Goal: Information Seeking & Learning: Learn about a topic

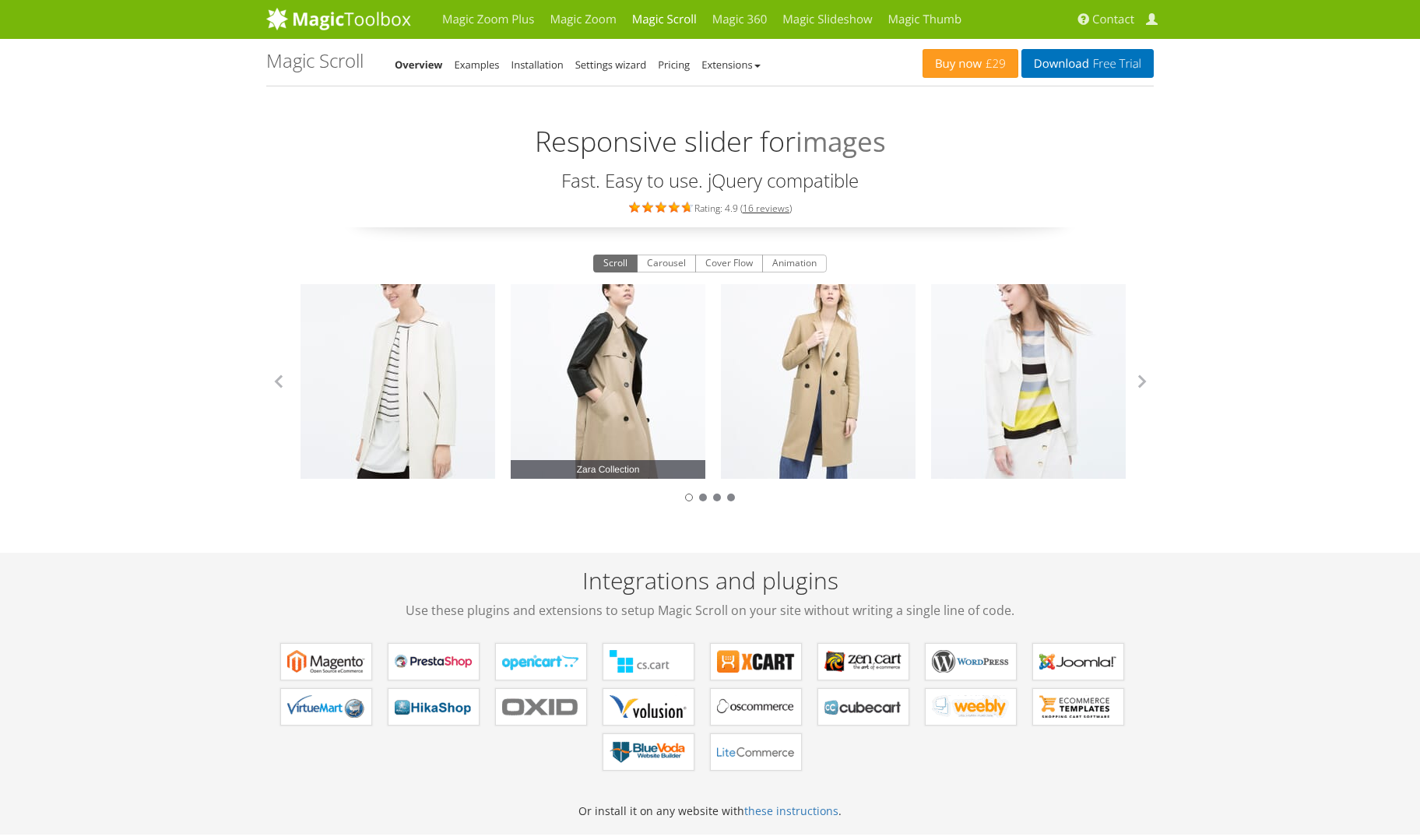
drag, startPoint x: 894, startPoint y: 366, endPoint x: 520, endPoint y: 377, distance: 374.2
click at [471, 372] on link "Zara Collection" at bounding box center [397, 381] width 195 height 195
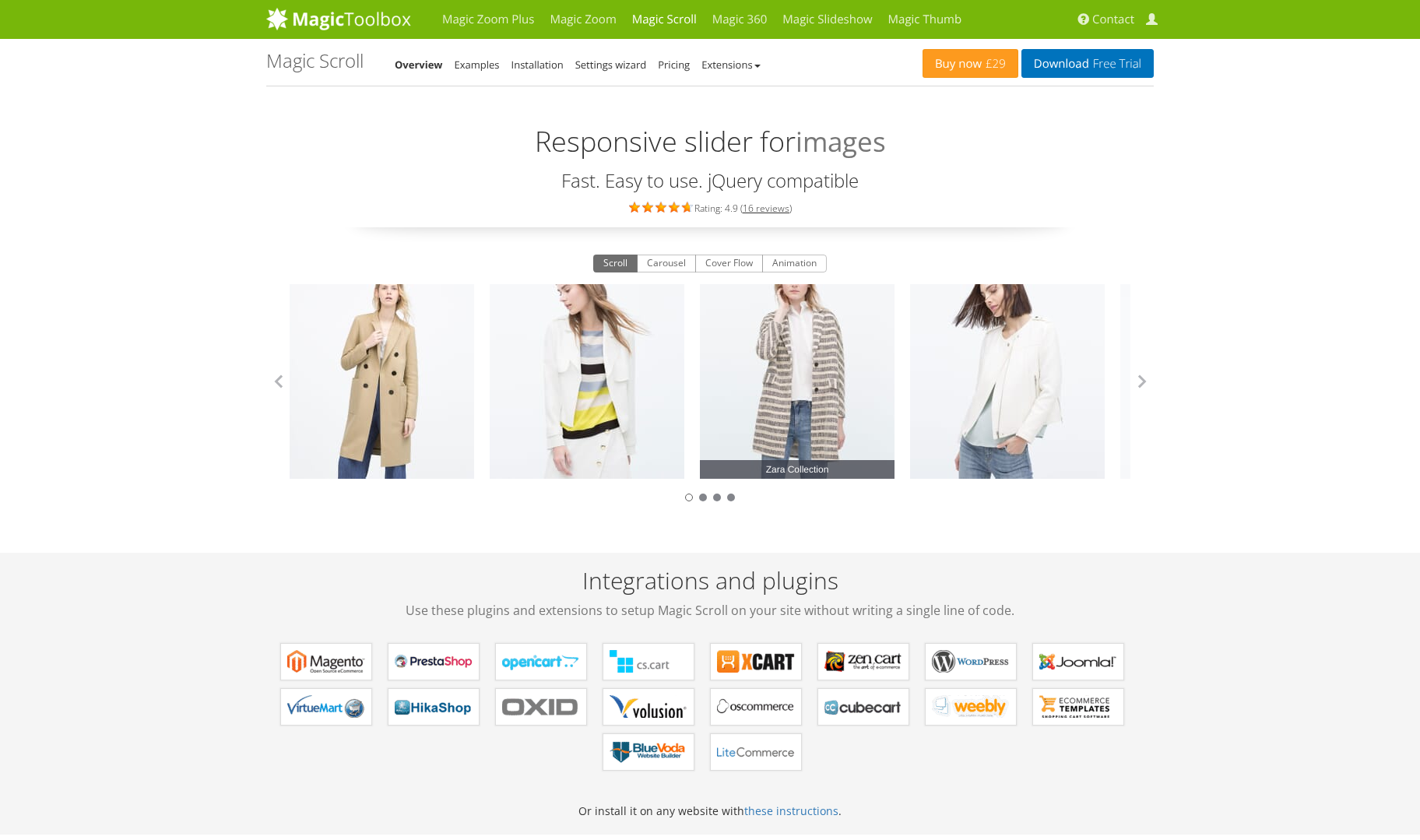
drag, startPoint x: 970, startPoint y: 363, endPoint x: 435, endPoint y: 376, distance: 535.2
click at [699, 372] on link "Zara Collection" at bounding box center [797, 381] width 195 height 195
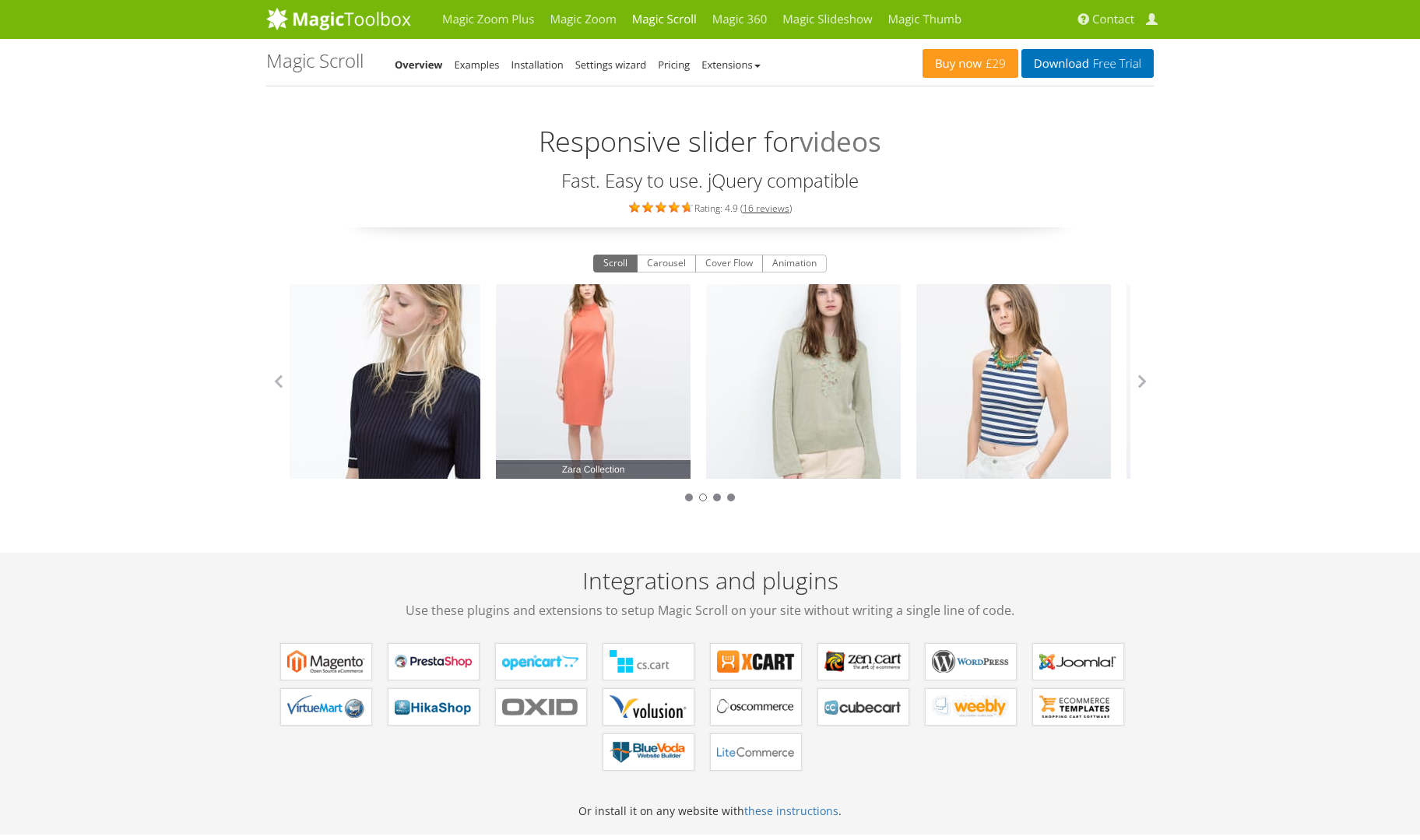
drag, startPoint x: 942, startPoint y: 366, endPoint x: 465, endPoint y: 369, distance: 477.0
click at [496, 368] on link "Zara Collection" at bounding box center [593, 381] width 195 height 195
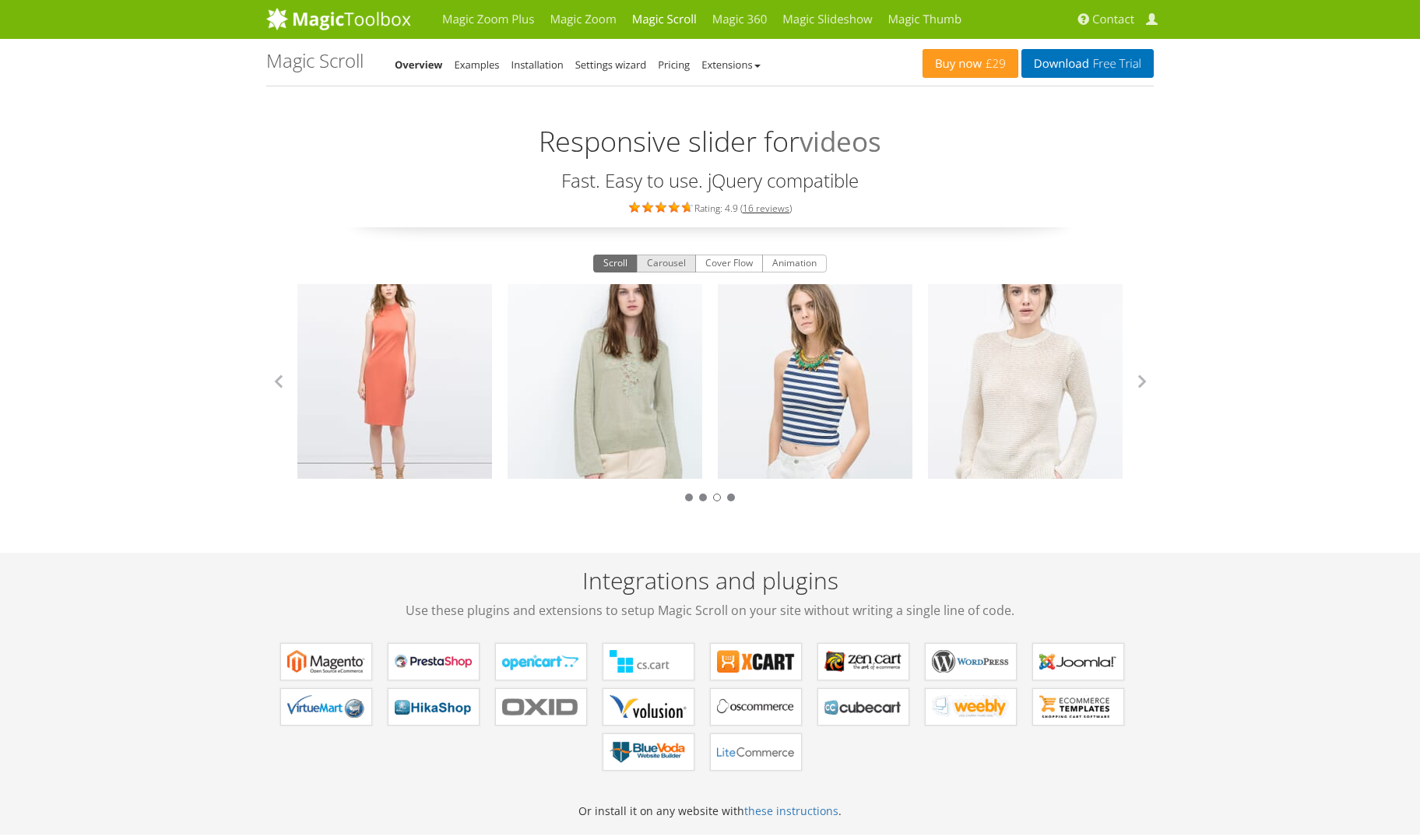
click at [672, 265] on button "Carousel" at bounding box center [667, 264] width 60 height 18
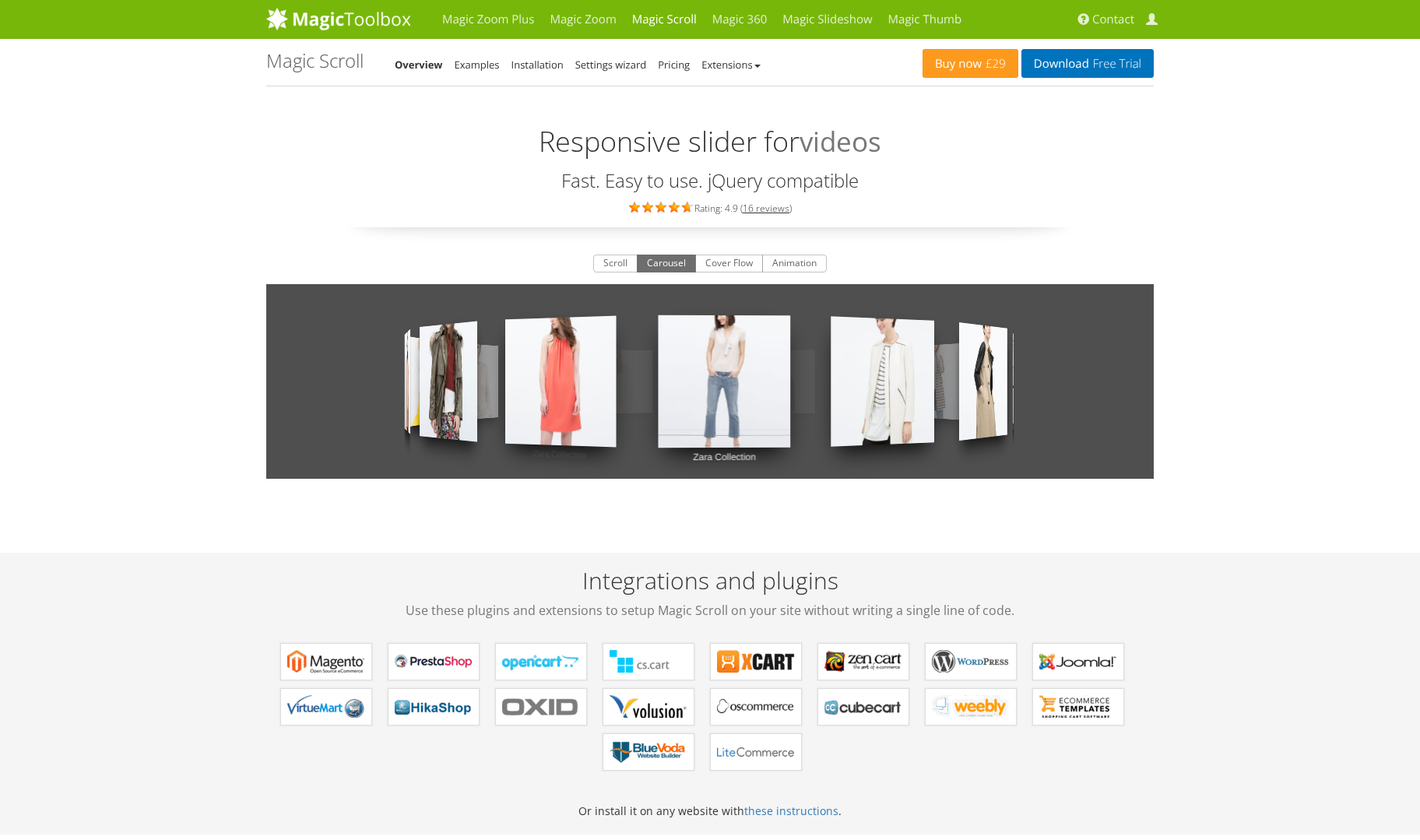
drag, startPoint x: 902, startPoint y: 359, endPoint x: 532, endPoint y: 357, distance: 370.0
click at [552, 356] on div "Zara Collection Zara Collection Zara Collection Zara Collection Zara Collection…" at bounding box center [710, 381] width 887 height 195
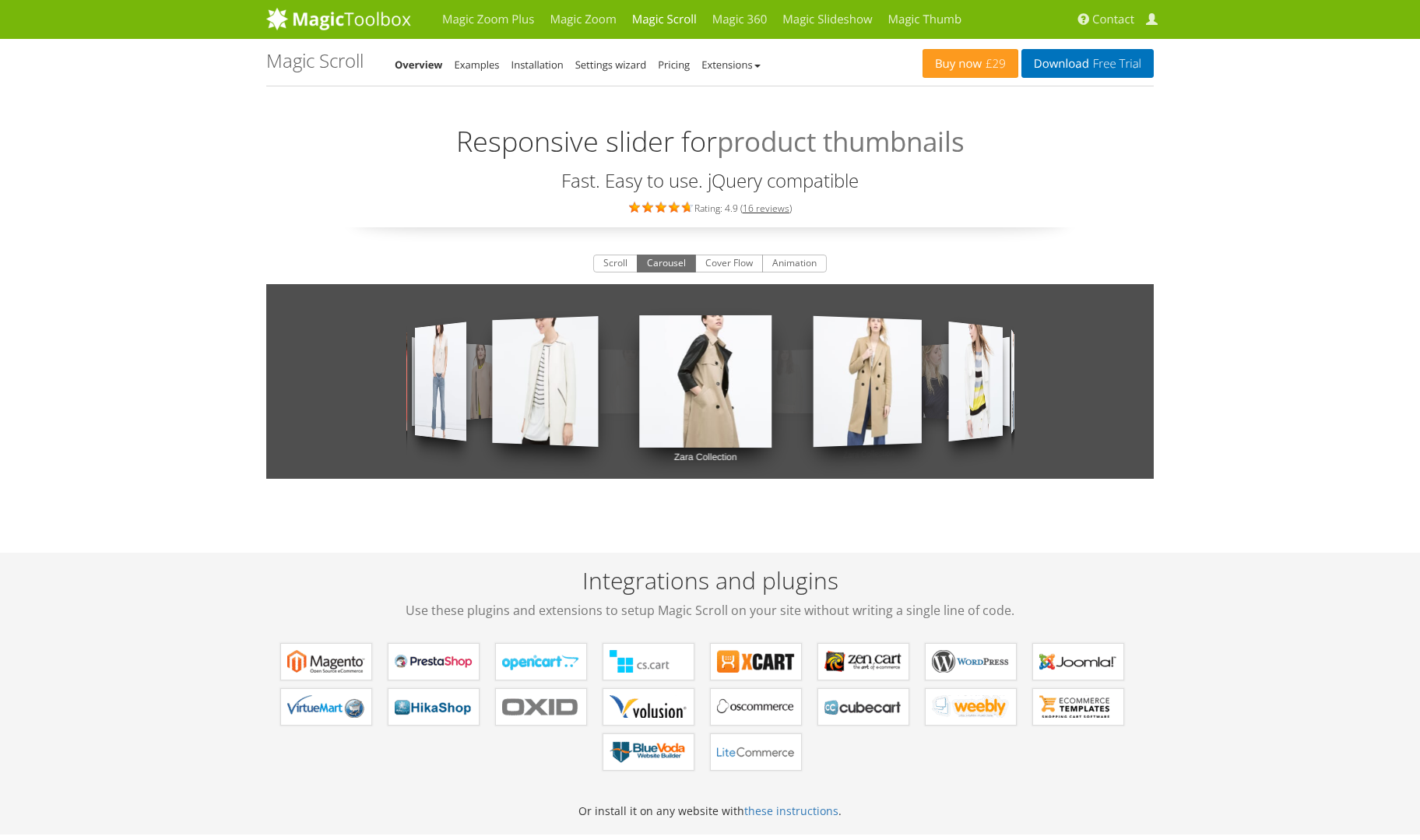
drag, startPoint x: 862, startPoint y: 368, endPoint x: 440, endPoint y: 349, distance: 422.4
click at [467, 350] on div "Zara Collection Zara Collection Zara Collection Zara Collection Zara Collection…" at bounding box center [710, 381] width 887 height 195
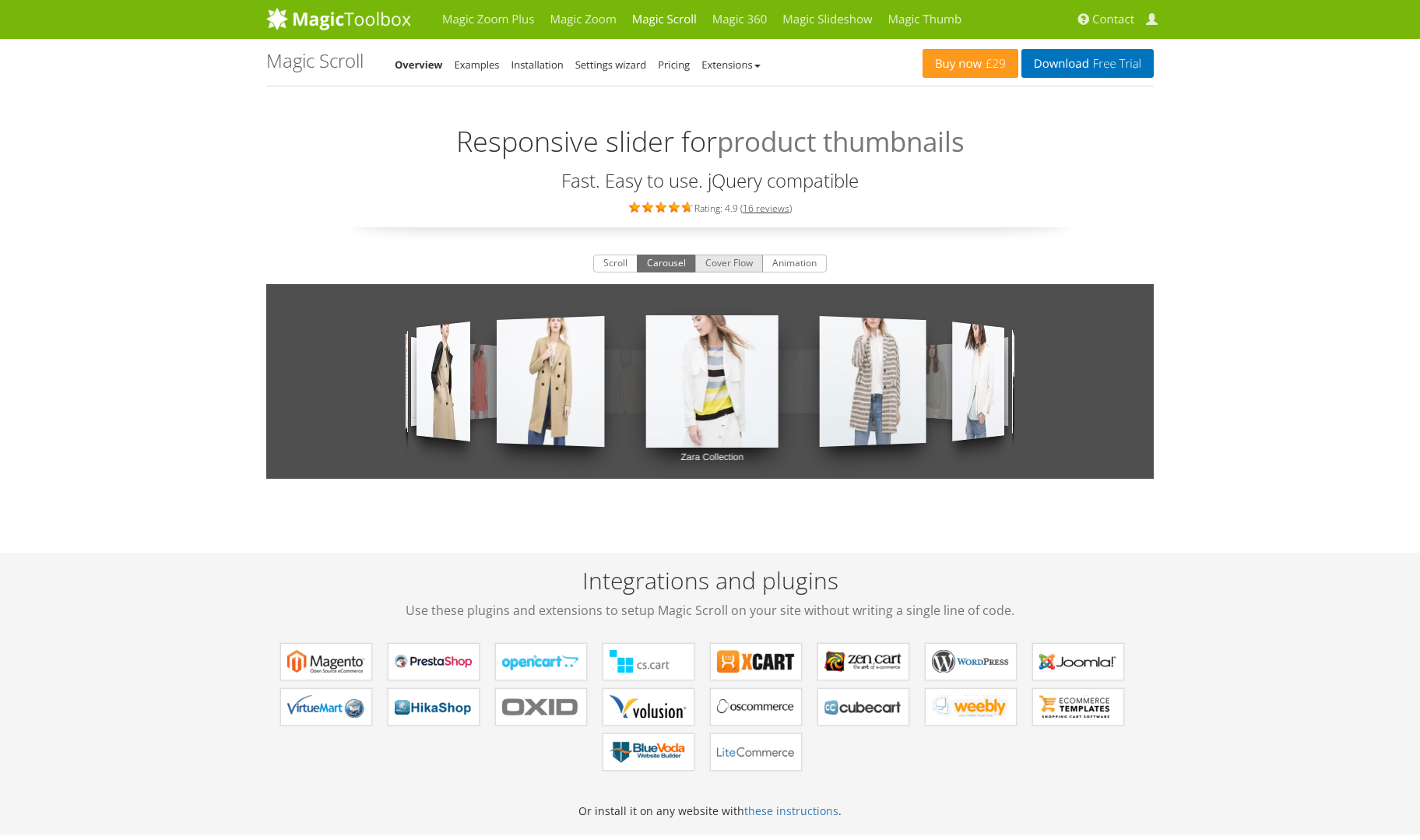
click at [746, 266] on button "Cover Flow" at bounding box center [729, 264] width 68 height 18
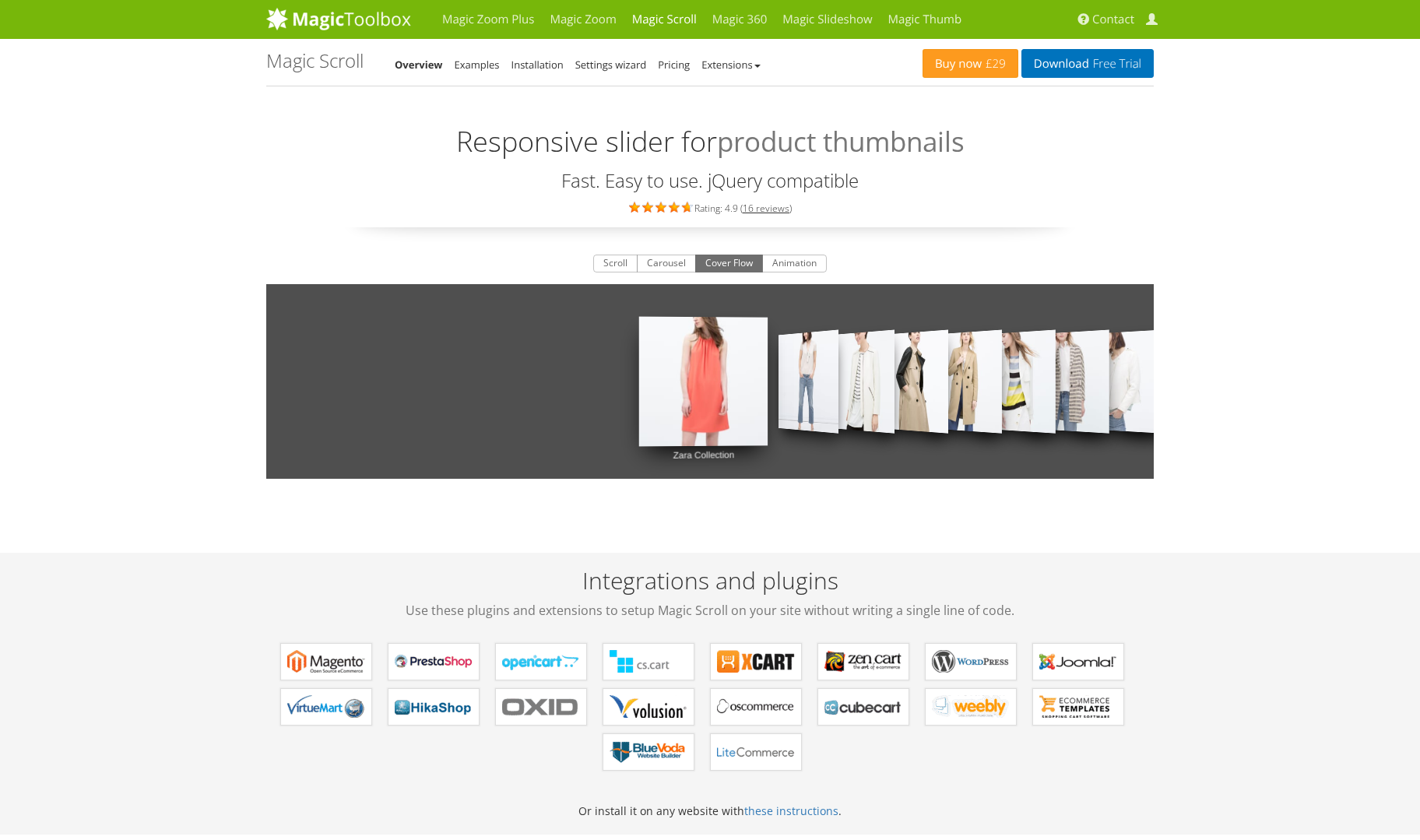
drag, startPoint x: 954, startPoint y: 367, endPoint x: 464, endPoint y: 369, distance: 490.0
click at [496, 368] on div "Zara Collection Zara Collection Zara Collection Zara Collection Zara Collection…" at bounding box center [710, 381] width 887 height 195
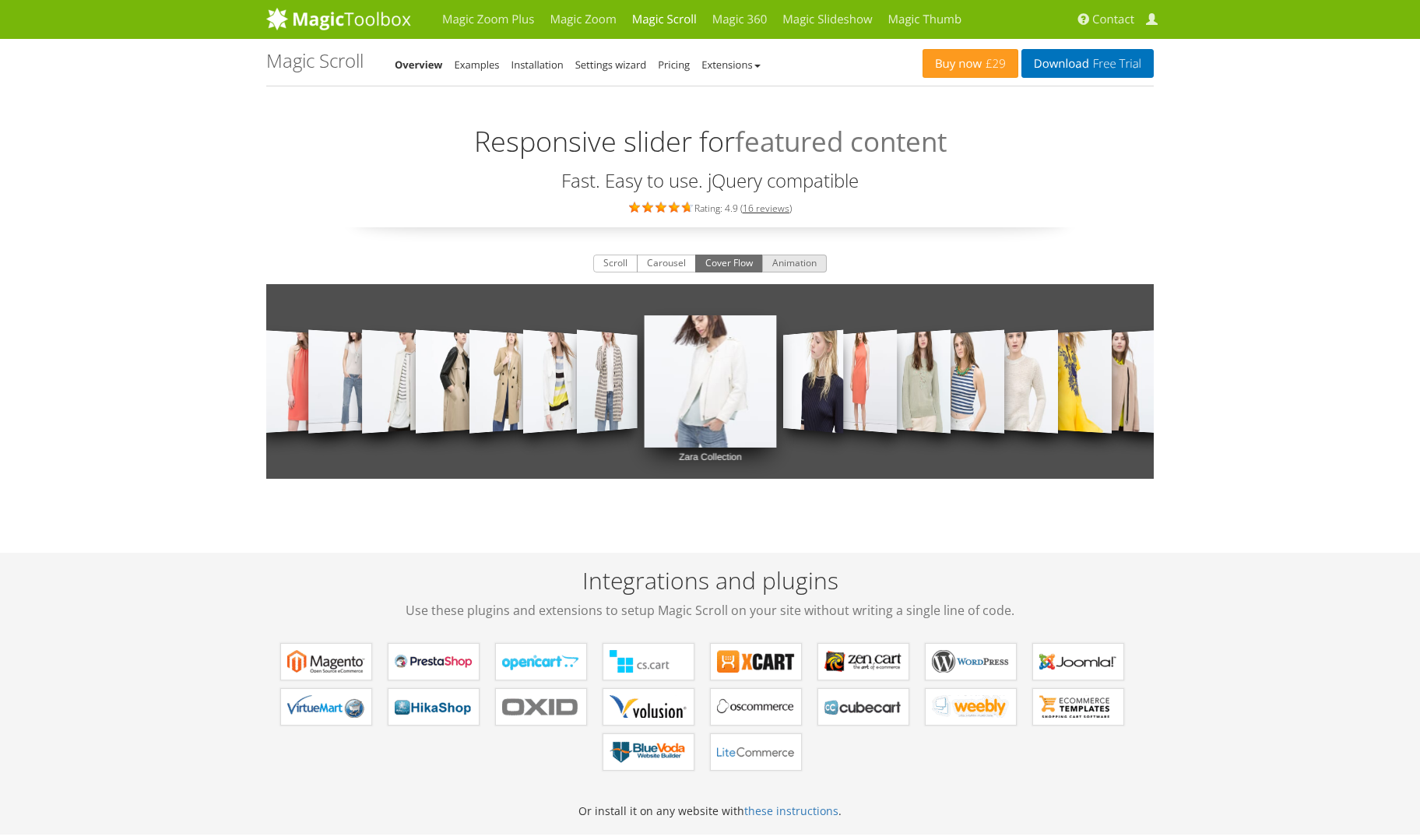
click at [806, 263] on button "Animation" at bounding box center [794, 264] width 65 height 18
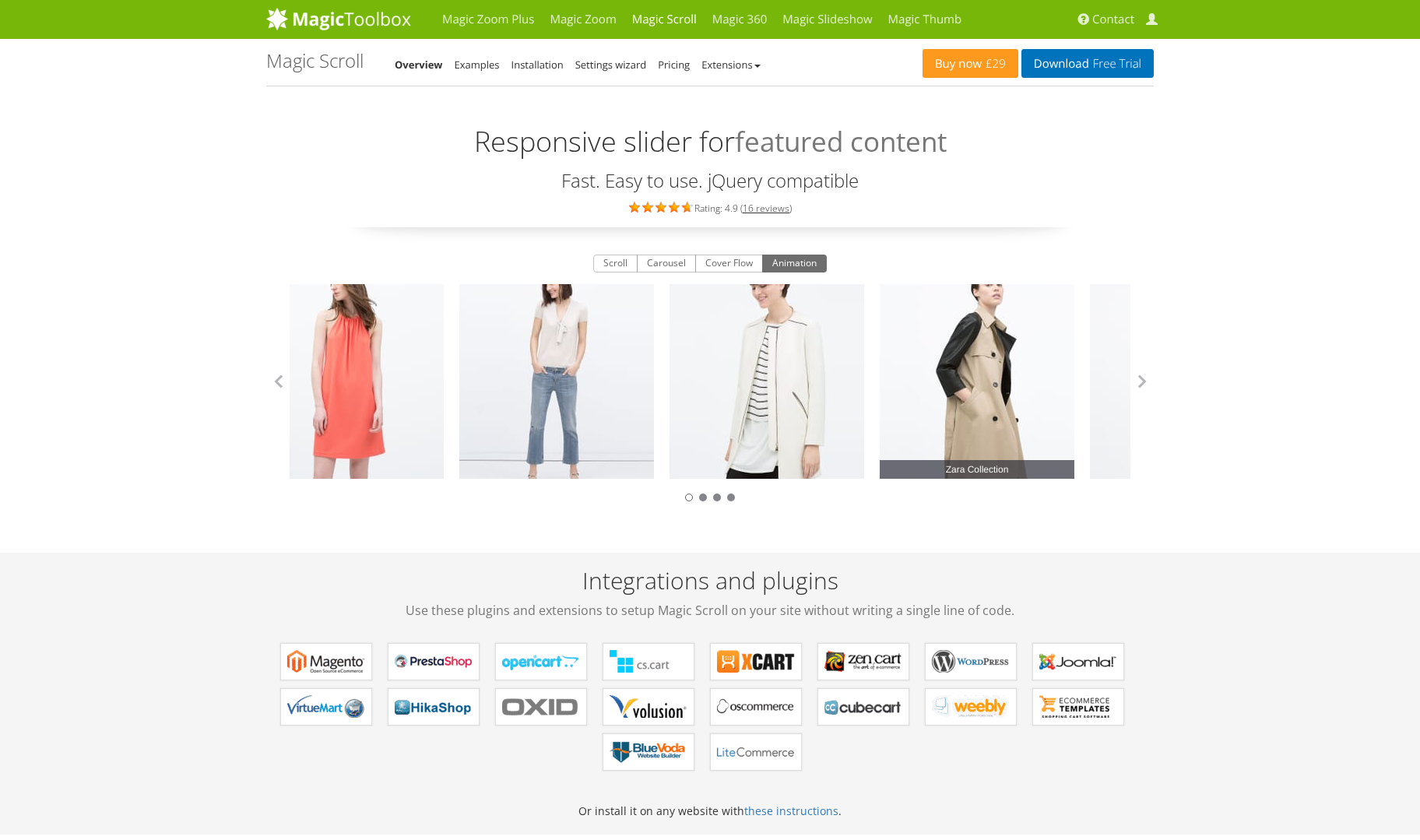
drag, startPoint x: 955, startPoint y: 386, endPoint x: 438, endPoint y: 409, distance: 517.5
click at [880, 401] on link "Zara Collection" at bounding box center [977, 381] width 195 height 195
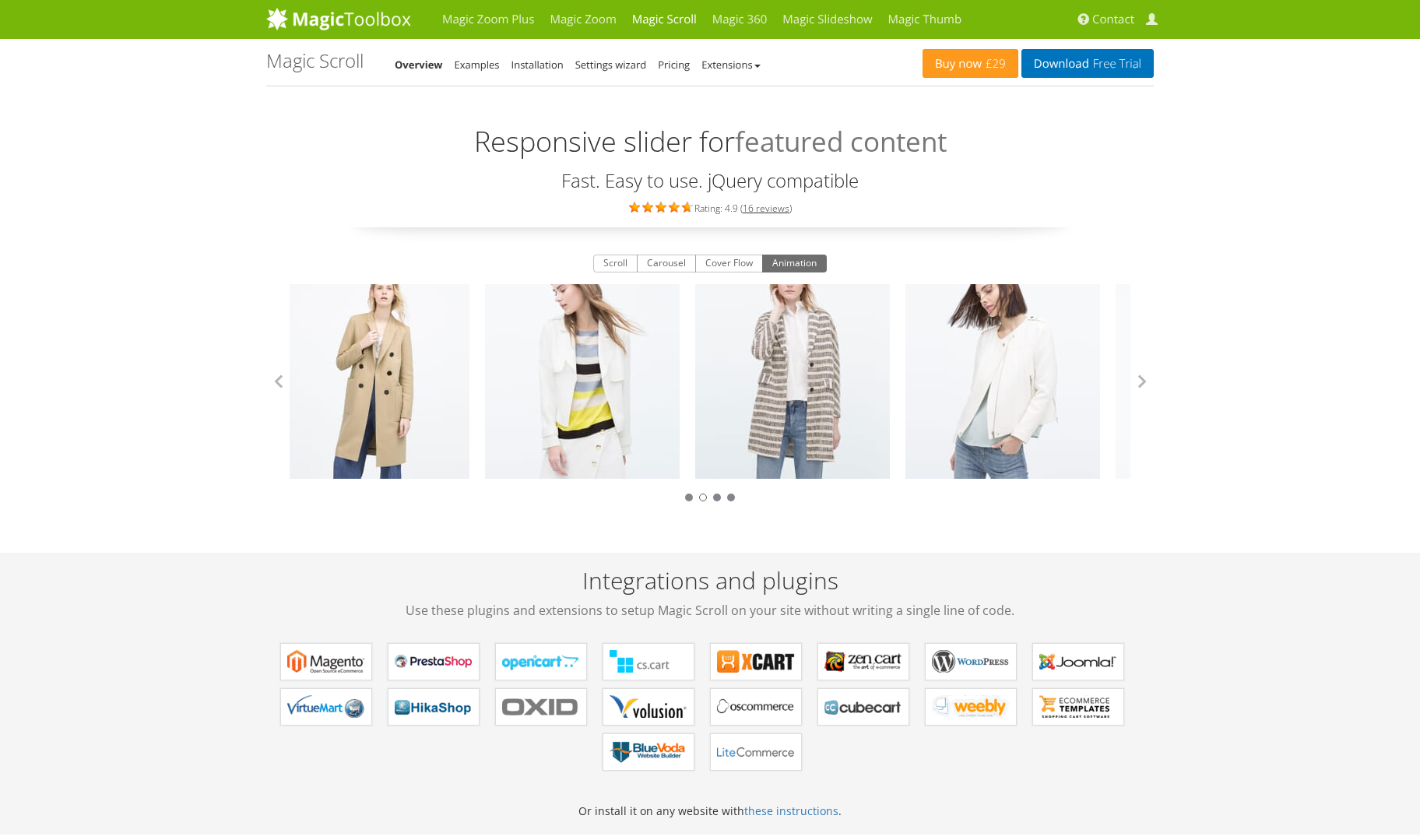
drag, startPoint x: 1027, startPoint y: 404, endPoint x: 274, endPoint y: 419, distance: 753.1
click at [905, 415] on link "Zara Collection" at bounding box center [1003, 381] width 195 height 195
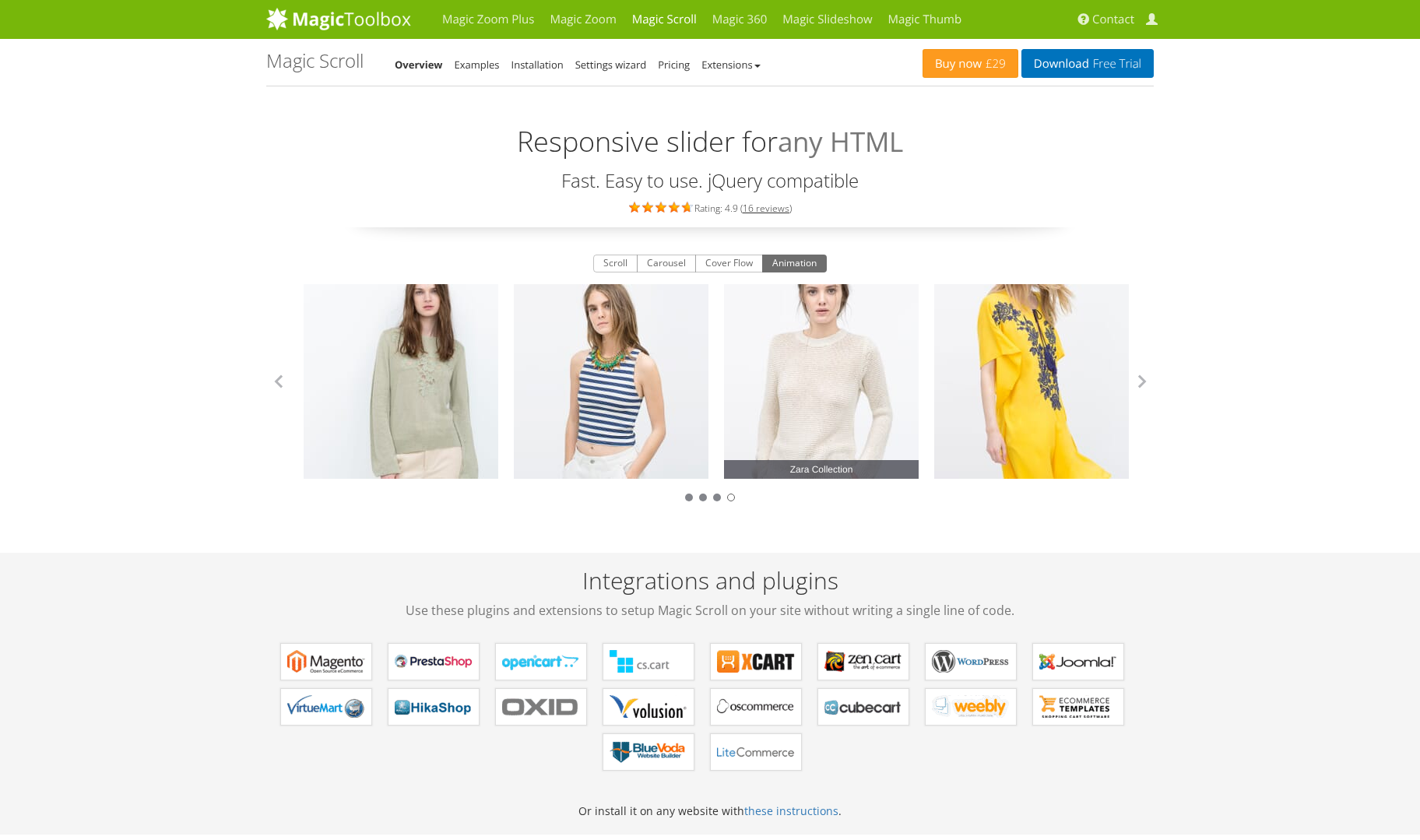
drag, startPoint x: 493, startPoint y: 393, endPoint x: 927, endPoint y: 389, distance: 434.0
click at [918, 389] on link "Zara Collection" at bounding box center [821, 381] width 195 height 195
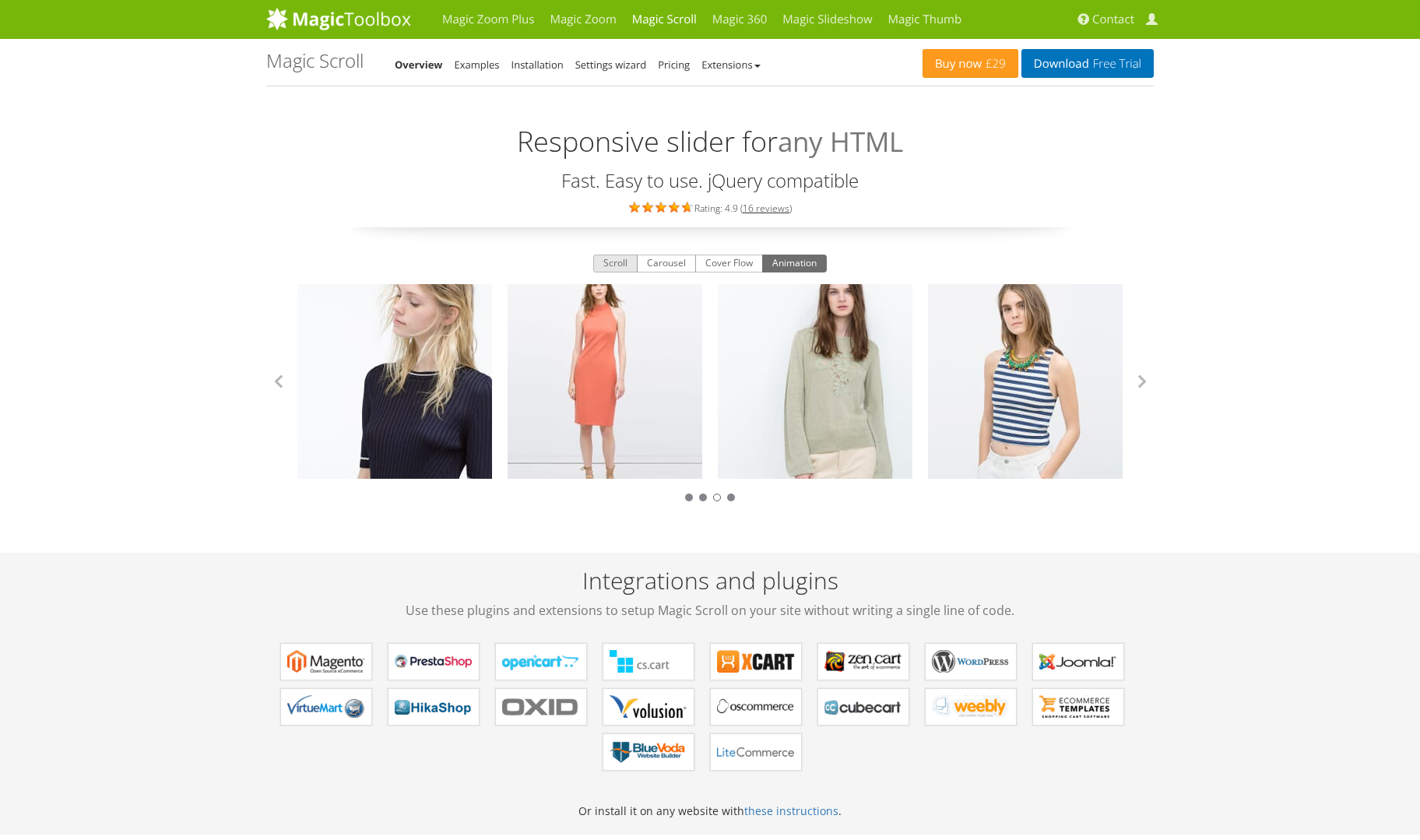
click at [619, 264] on button "Scroll" at bounding box center [615, 264] width 44 height 18
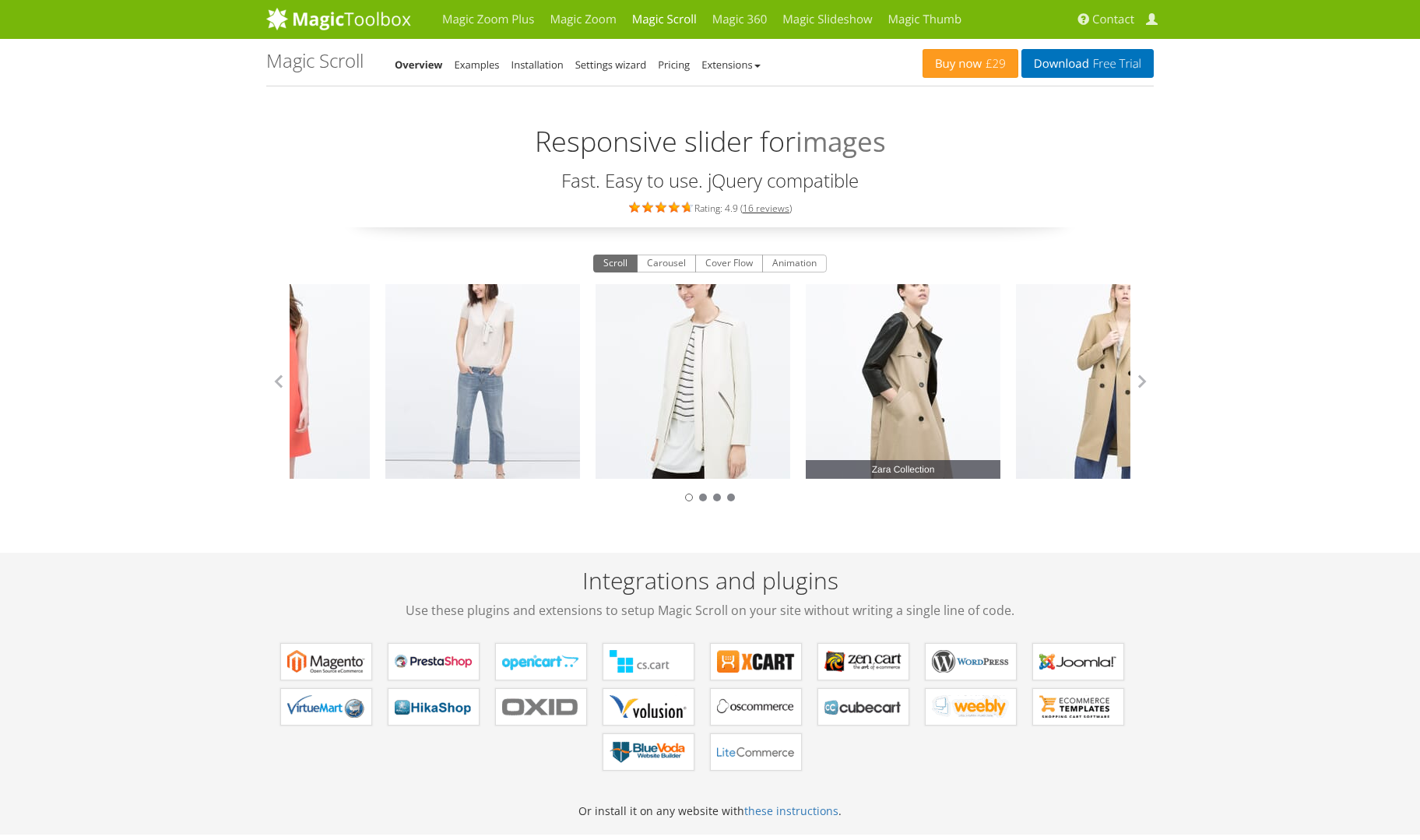
drag, startPoint x: 833, startPoint y: 361, endPoint x: 378, endPoint y: 382, distance: 455.5
click at [806, 375] on link "Zara Collection" at bounding box center [903, 381] width 195 height 195
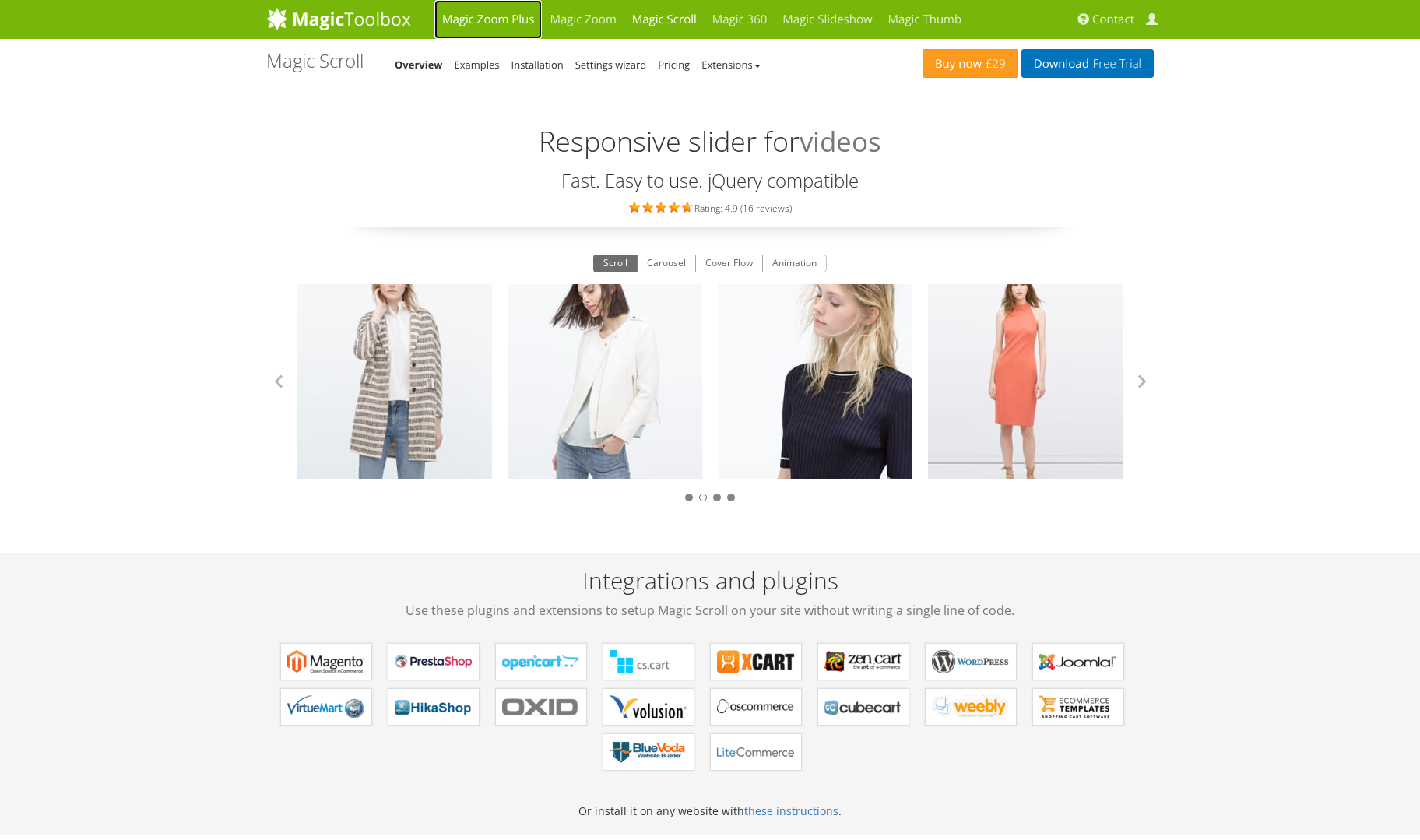
click at [470, 15] on link "Magic Zoom Plus" at bounding box center [487, 19] width 107 height 39
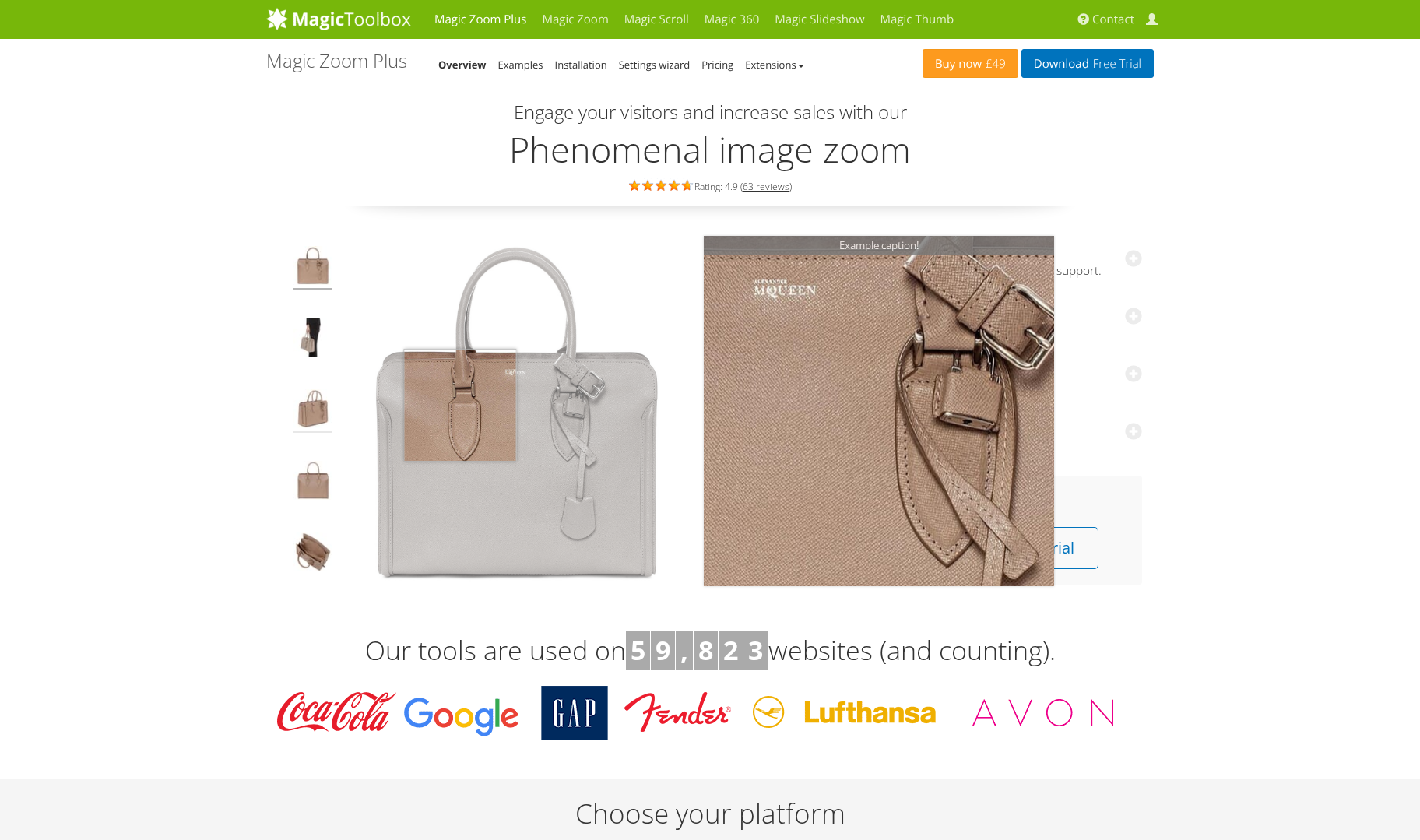
drag, startPoint x: 622, startPoint y: 418, endPoint x: 313, endPoint y: 403, distance: 309.4
click at [309, 399] on tr "Click to expand" at bounding box center [488, 412] width 408 height 350
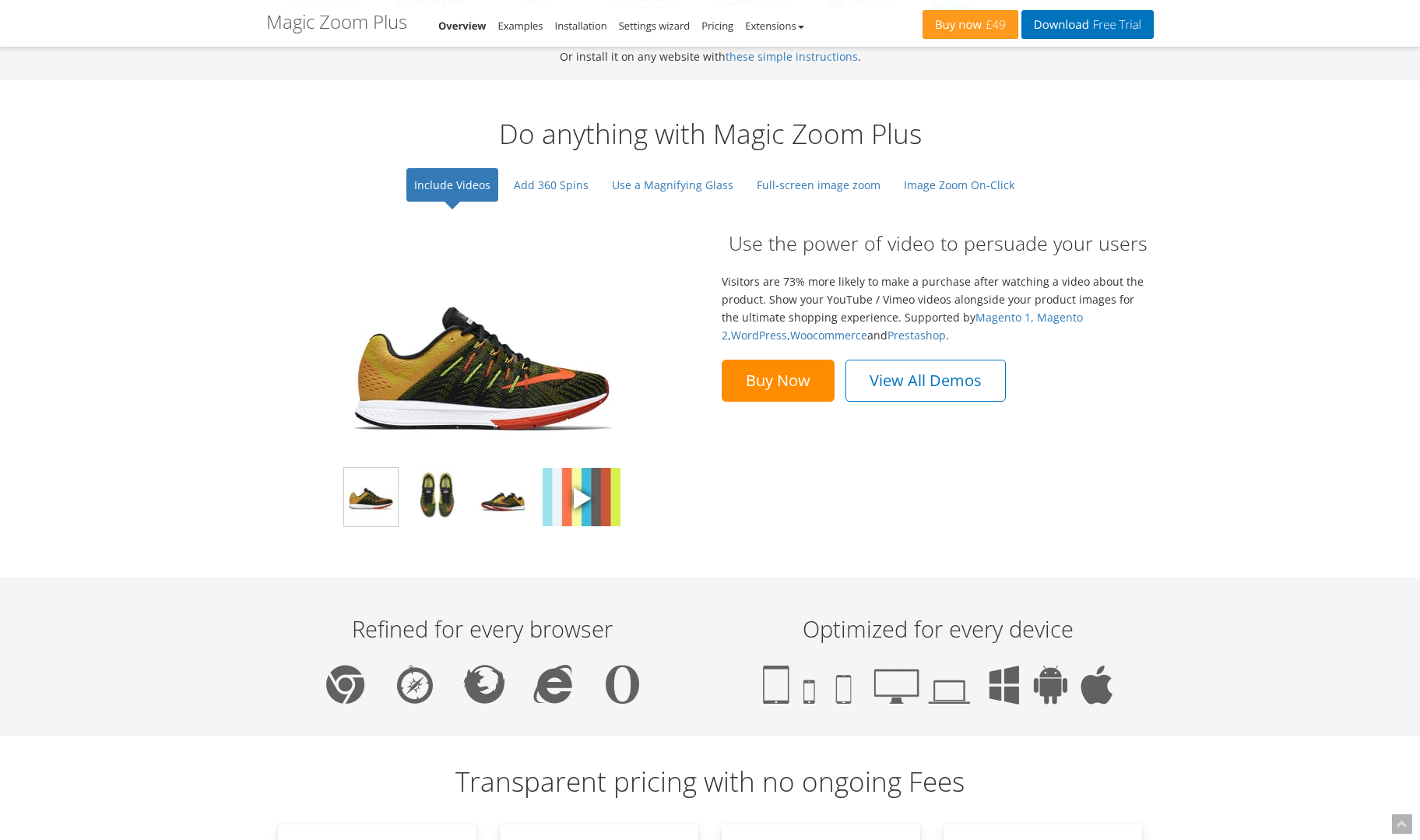
scroll to position [1120, 0]
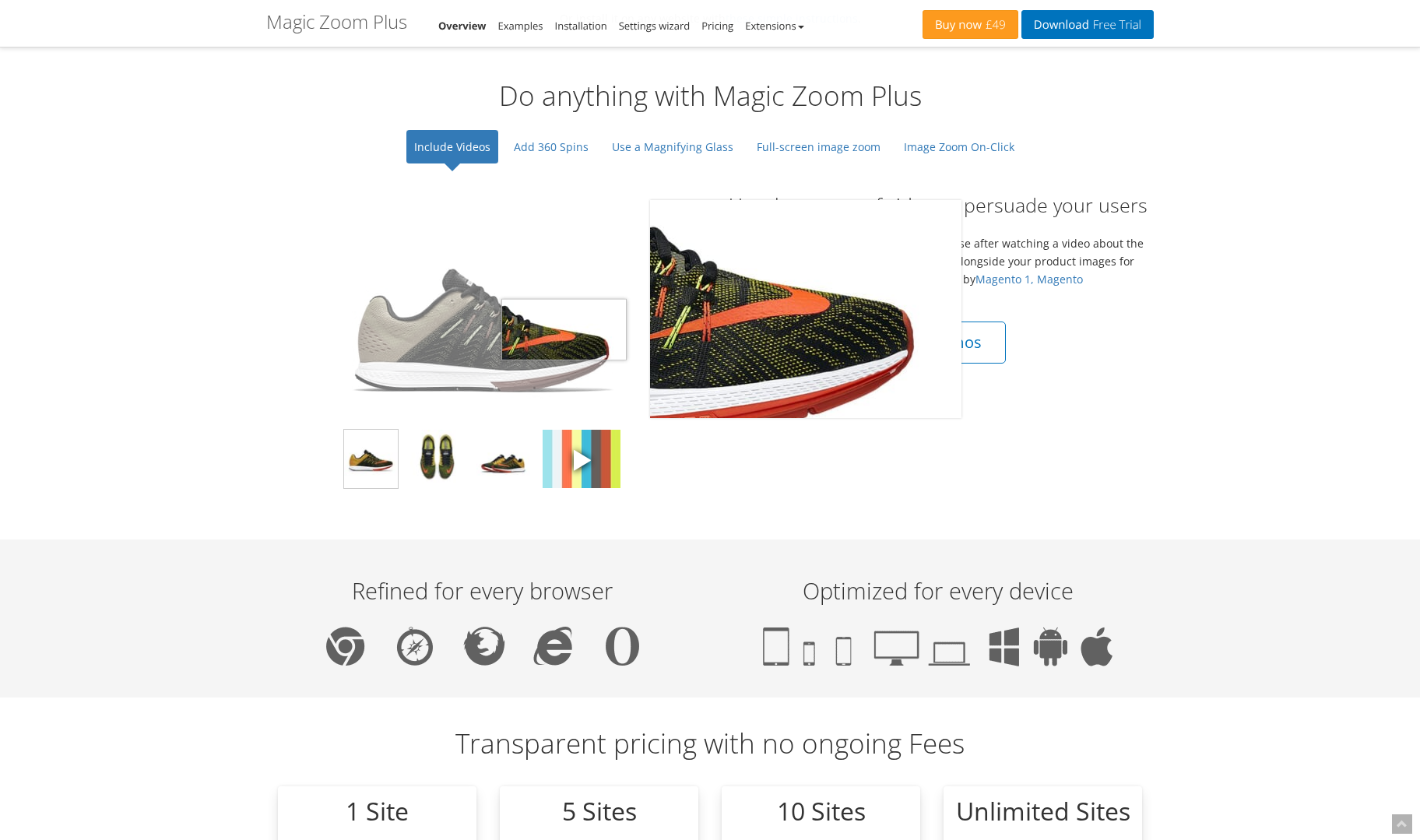
drag, startPoint x: 564, startPoint y: 330, endPoint x: 203, endPoint y: 324, distance: 361.0
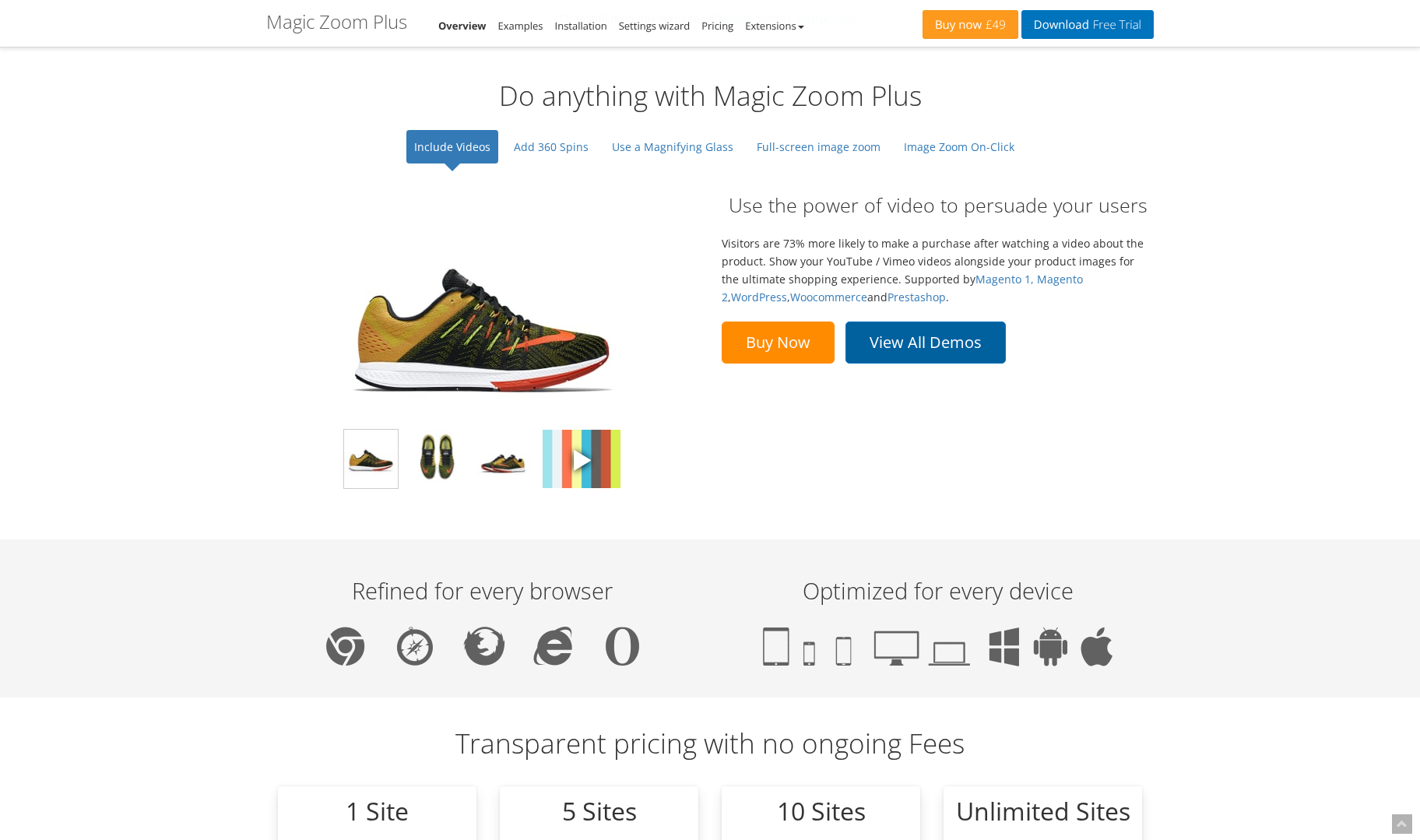
click at [939, 345] on link "View All Demos" at bounding box center [925, 342] width 160 height 42
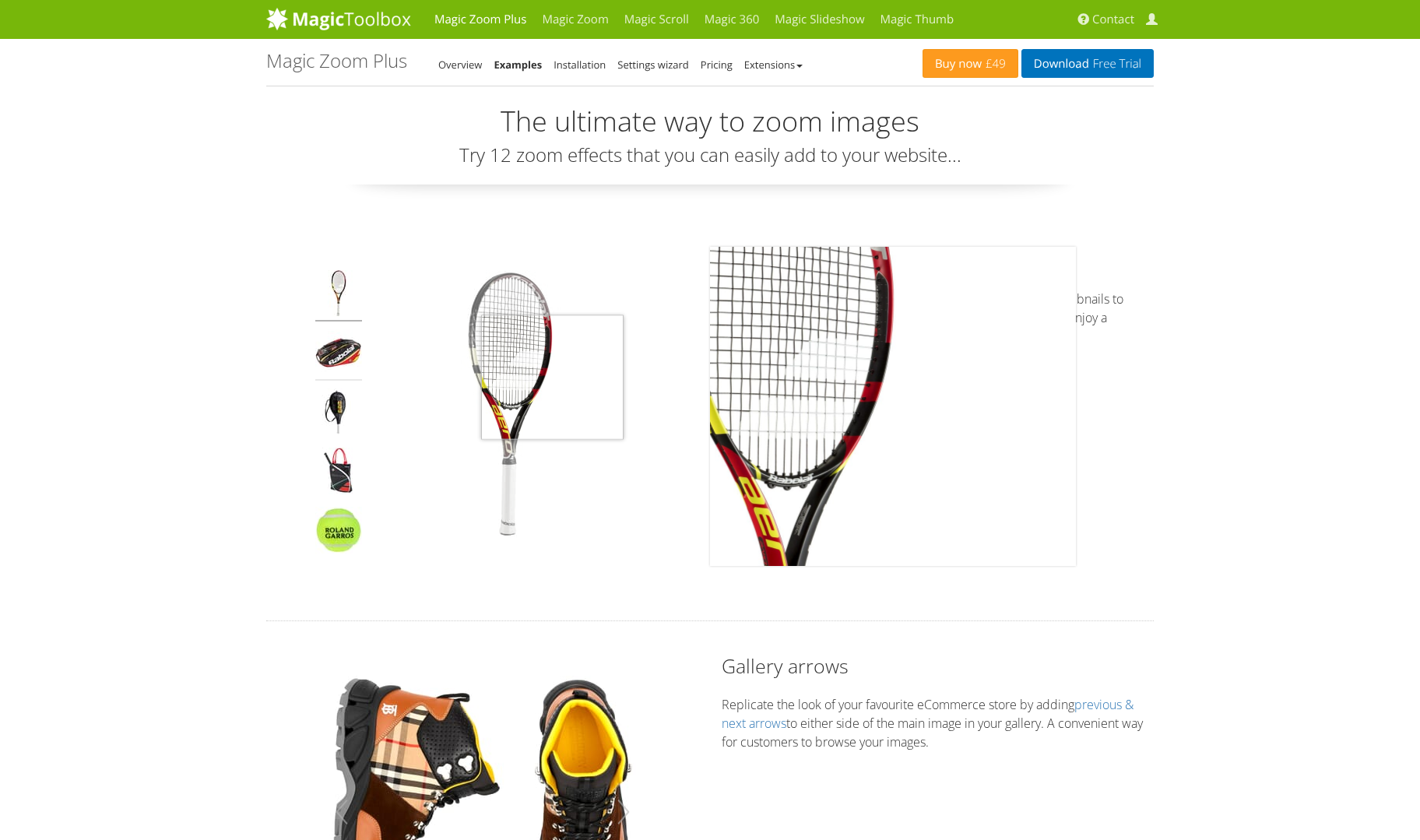
drag, startPoint x: 552, startPoint y: 377, endPoint x: 333, endPoint y: 371, distance: 219.1
click at [339, 370] on div "Click to expand" at bounding box center [482, 417] width 342 height 296
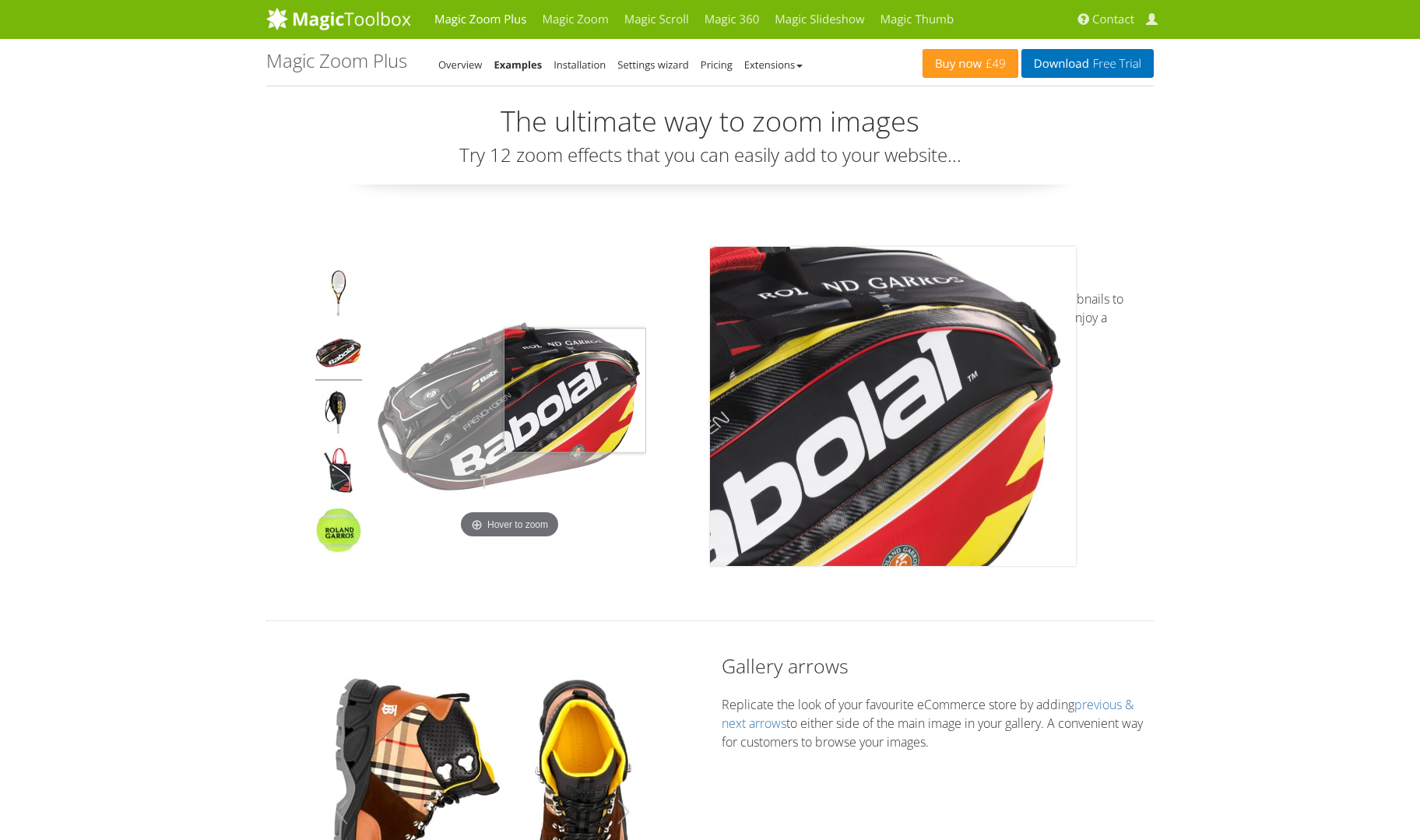
drag, startPoint x: 602, startPoint y: 391, endPoint x: 463, endPoint y: 383, distance: 139.2
click at [469, 383] on img at bounding box center [510, 406] width 273 height 273
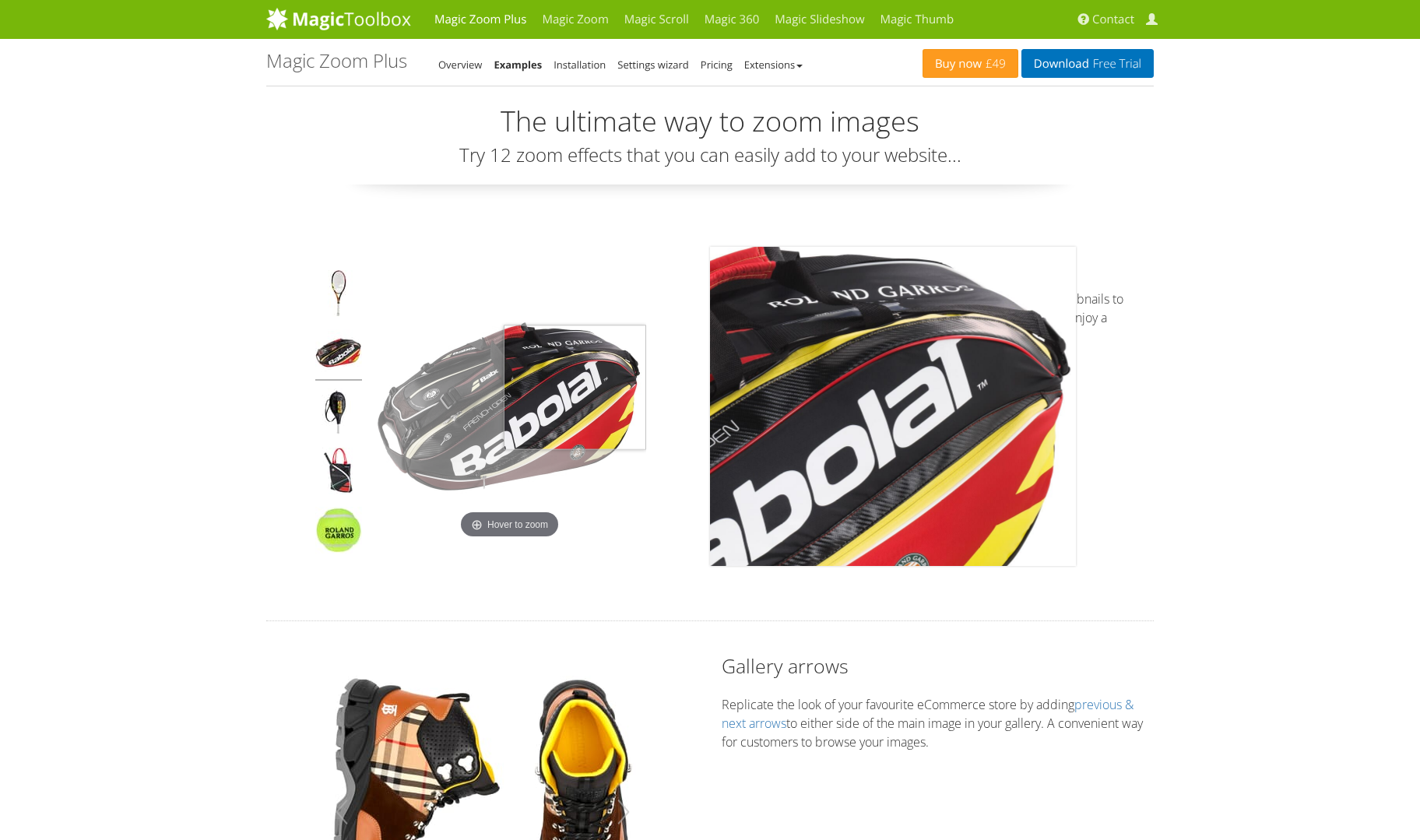
drag, startPoint x: 581, startPoint y: 387, endPoint x: 428, endPoint y: 387, distance: 153.0
click at [422, 387] on img at bounding box center [510, 406] width 273 height 273
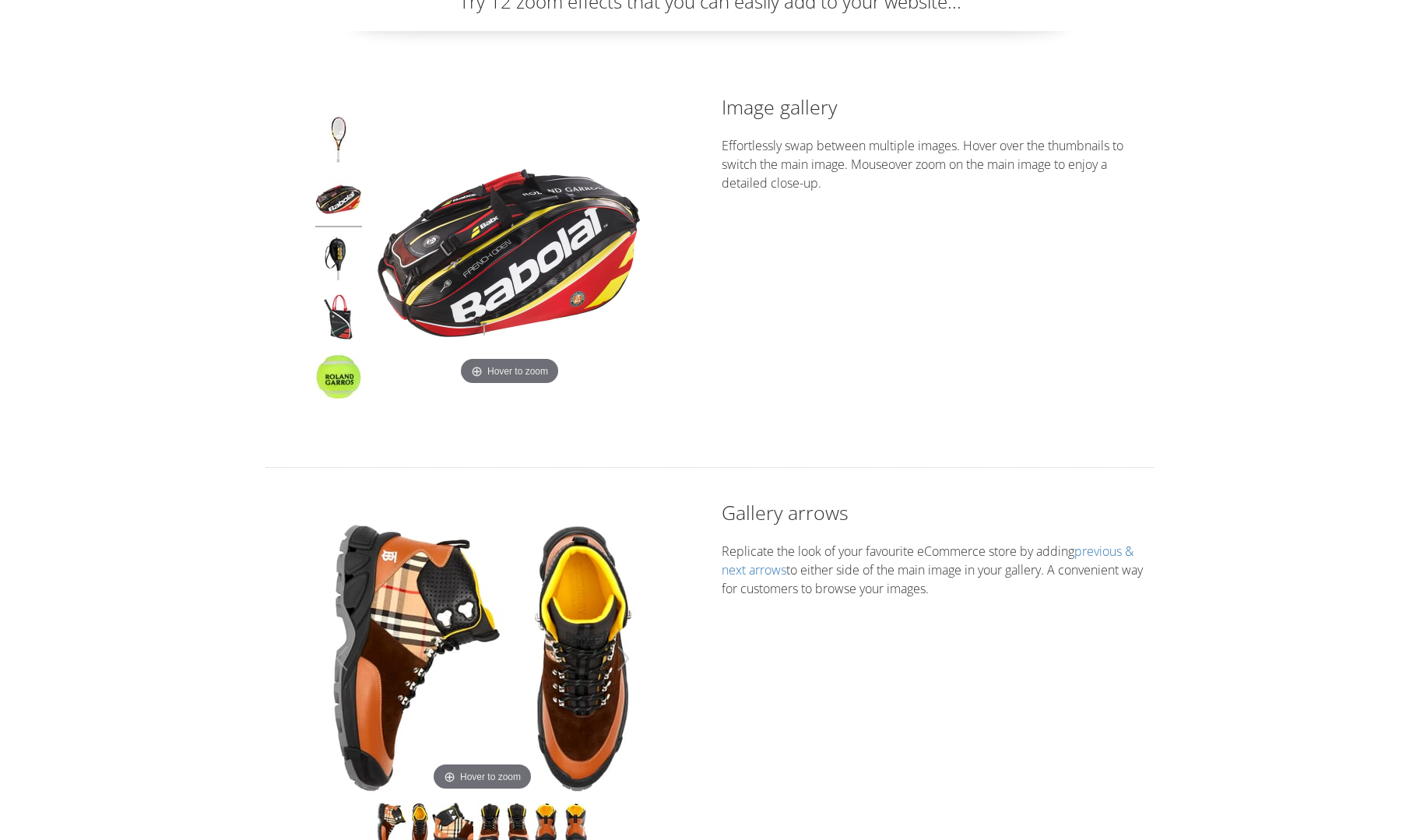
scroll to position [373, 0]
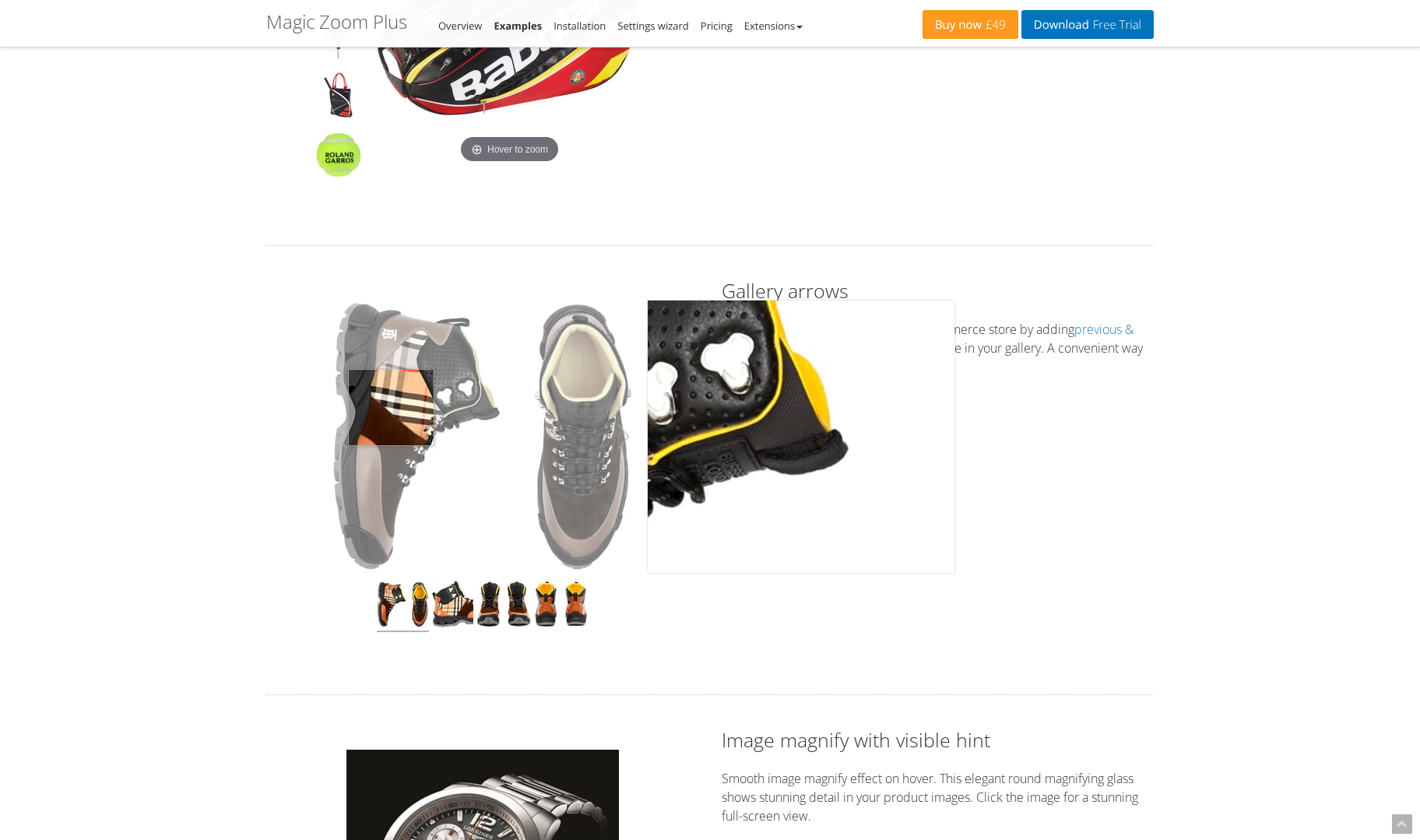
drag, startPoint x: 569, startPoint y: 413, endPoint x: 344, endPoint y: 414, distance: 225.0
click at [283, 408] on div "Click to expand" at bounding box center [482, 470] width 432 height 386
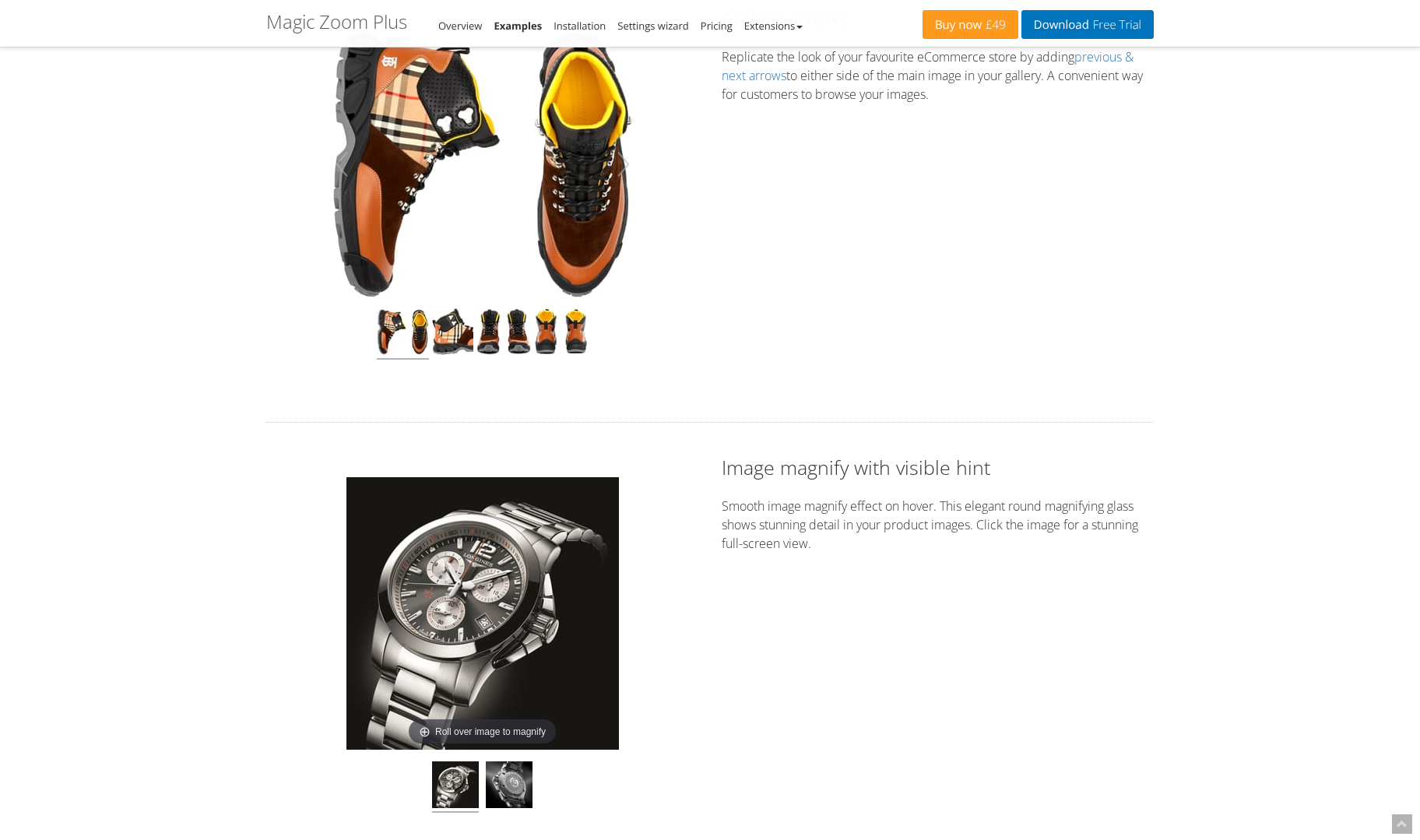
scroll to position [840, 0]
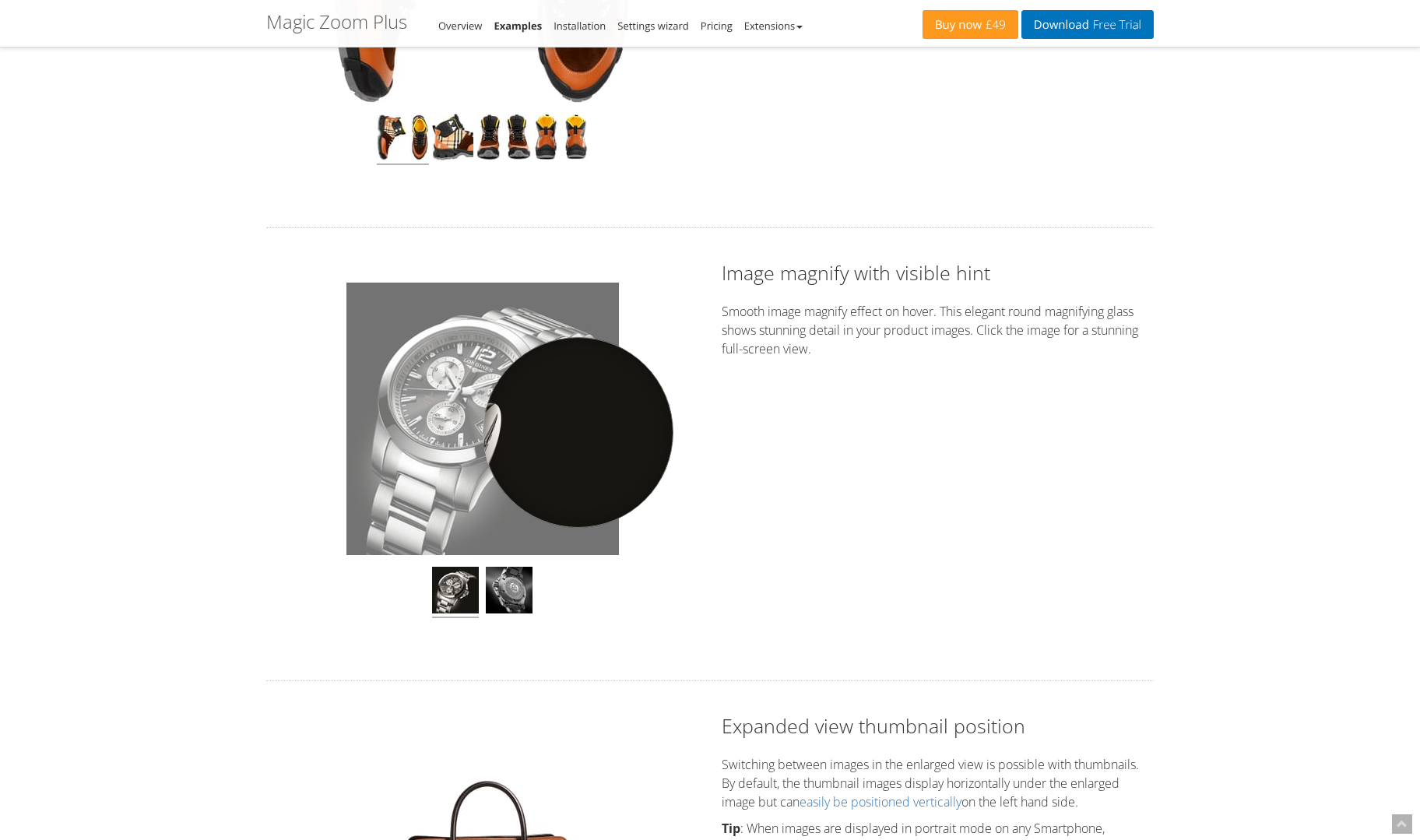
drag, startPoint x: 578, startPoint y: 434, endPoint x: 328, endPoint y: 432, distance: 250.0
click at [331, 432] on div "Click to expand" at bounding box center [482, 454] width 432 height 390
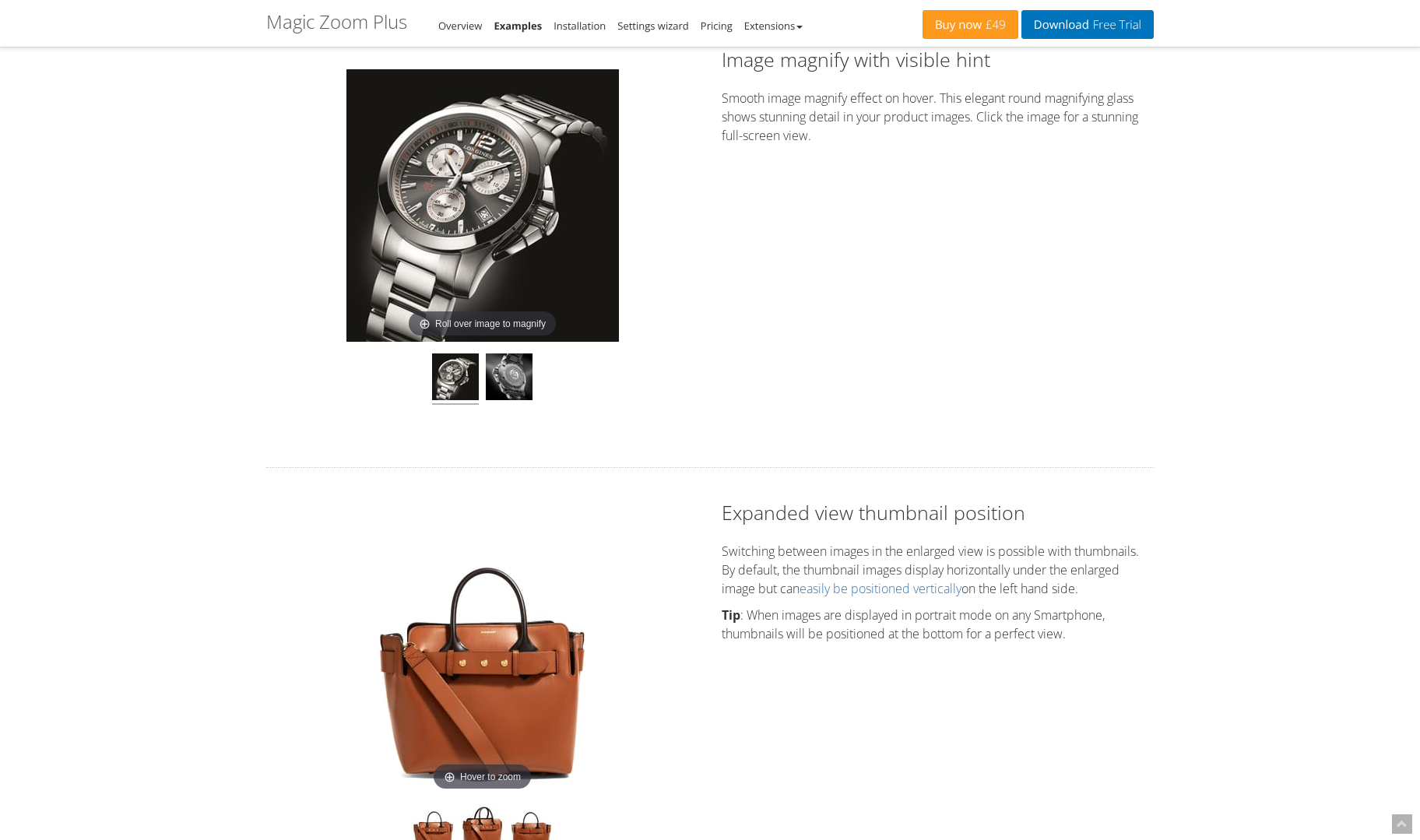
scroll to position [1308, 0]
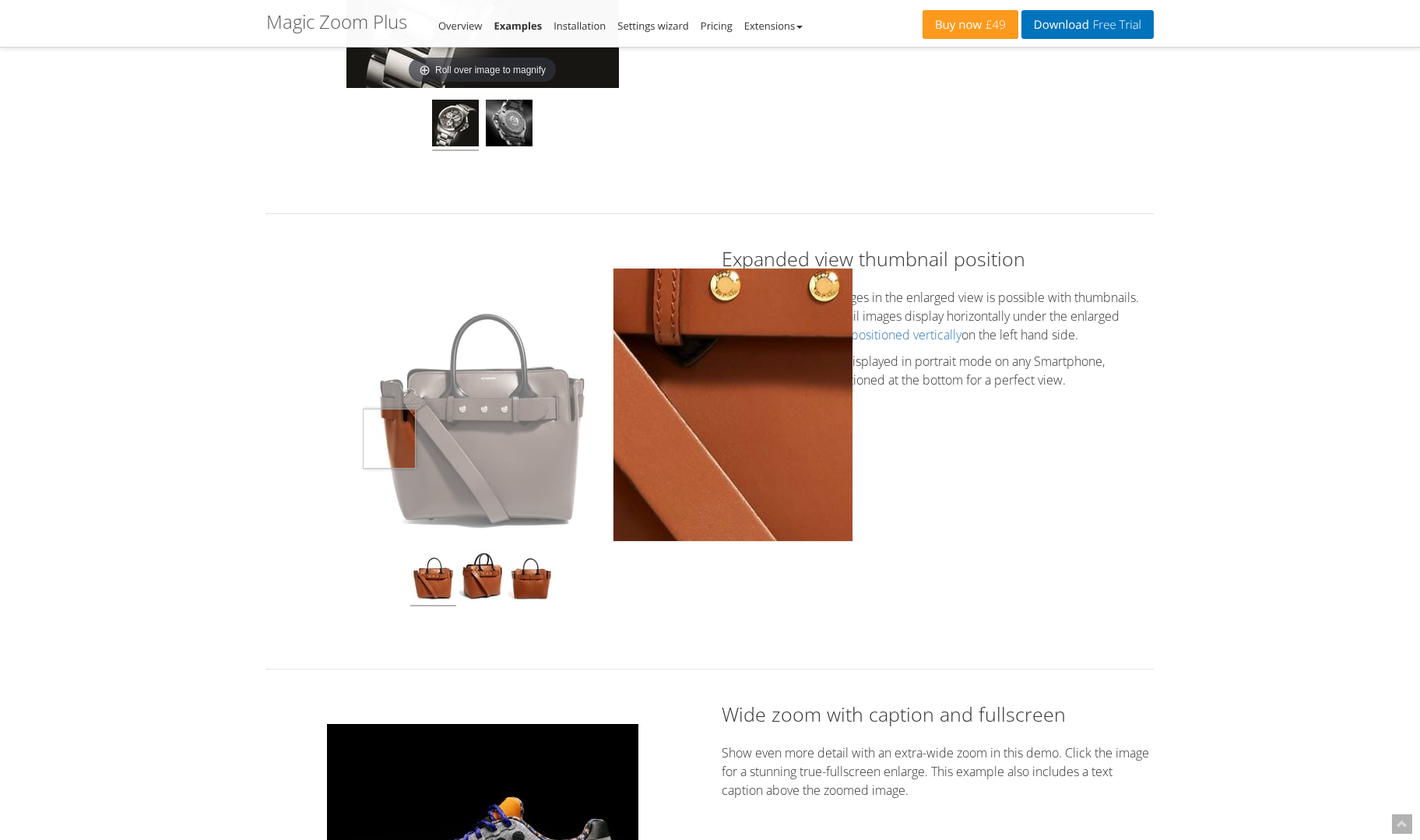
drag, startPoint x: 538, startPoint y: 434, endPoint x: 336, endPoint y: 440, distance: 202.1
click at [317, 440] on div "Click to expand" at bounding box center [482, 441] width 432 height 393
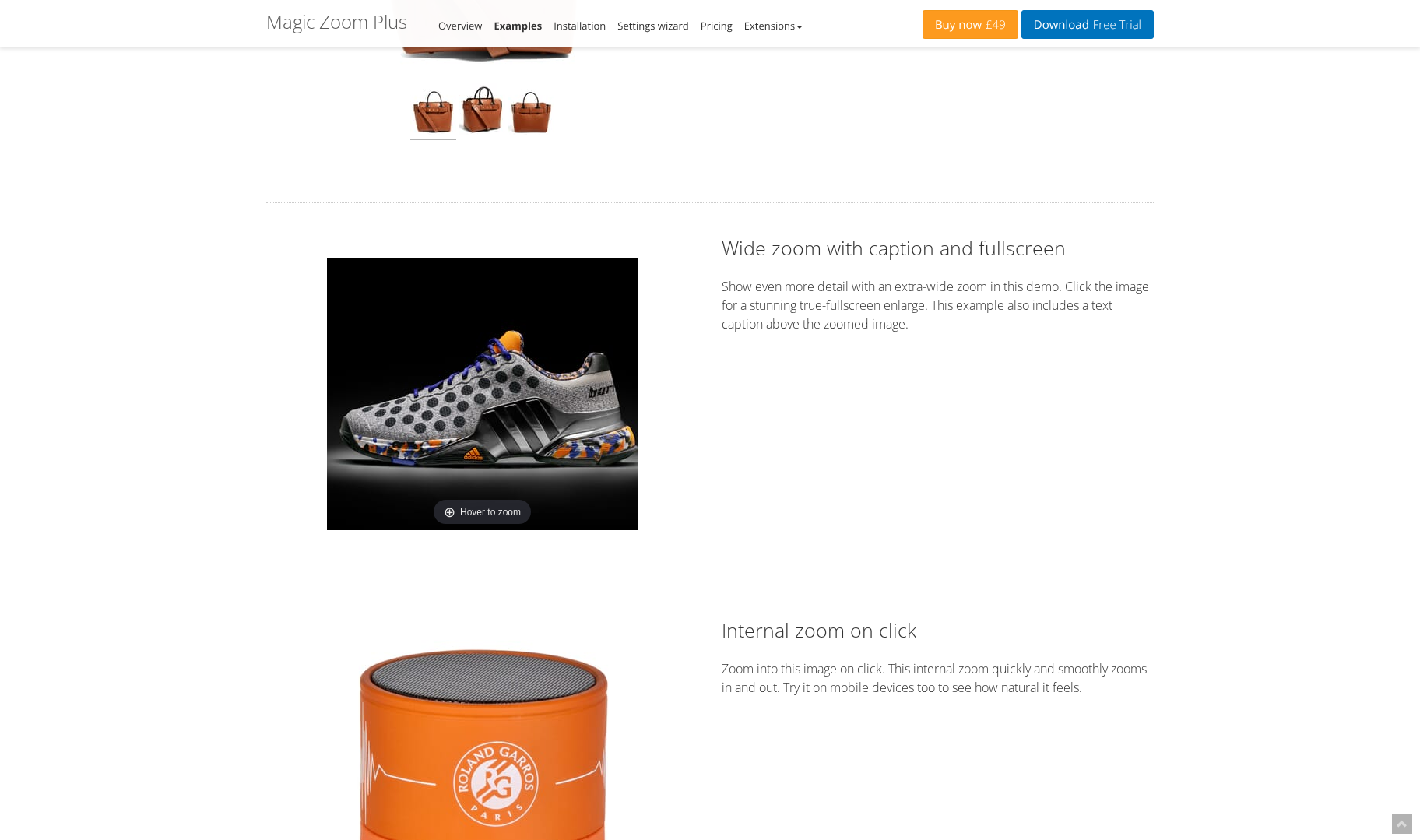
scroll to position [1774, 0]
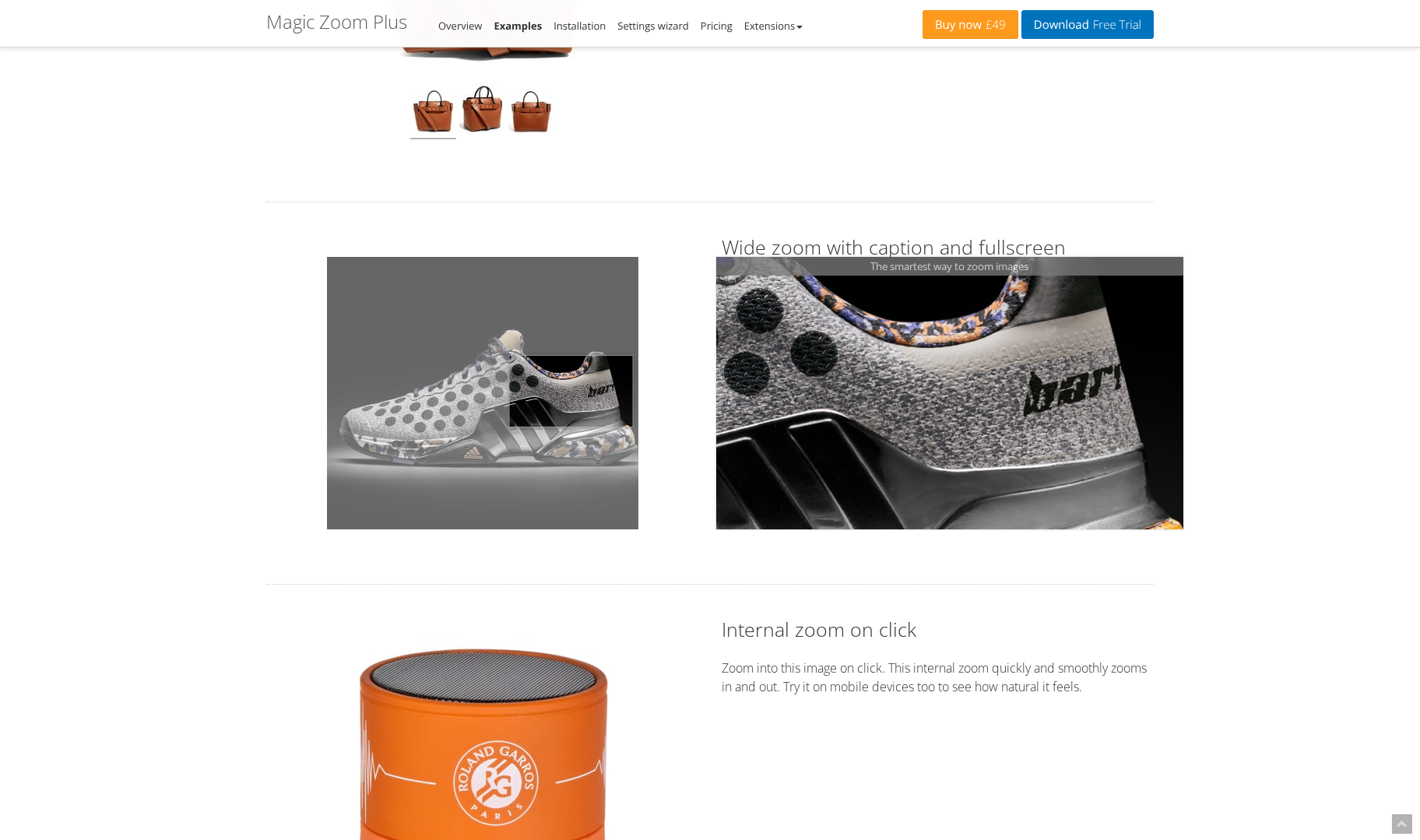
drag, startPoint x: 570, startPoint y: 392, endPoint x: 374, endPoint y: 396, distance: 196.0
click at [377, 396] on img at bounding box center [482, 393] width 311 height 273
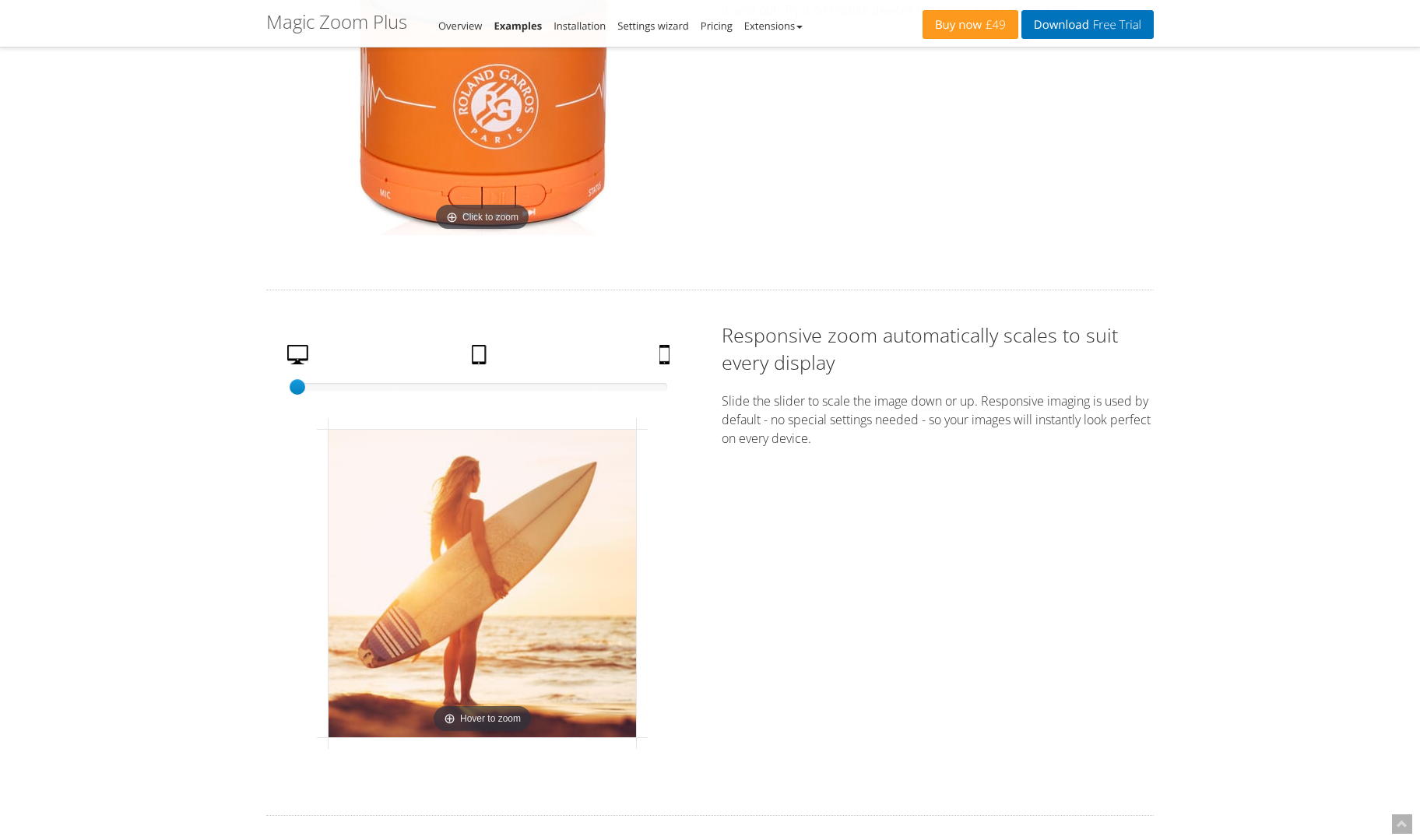
scroll to position [2521, 0]
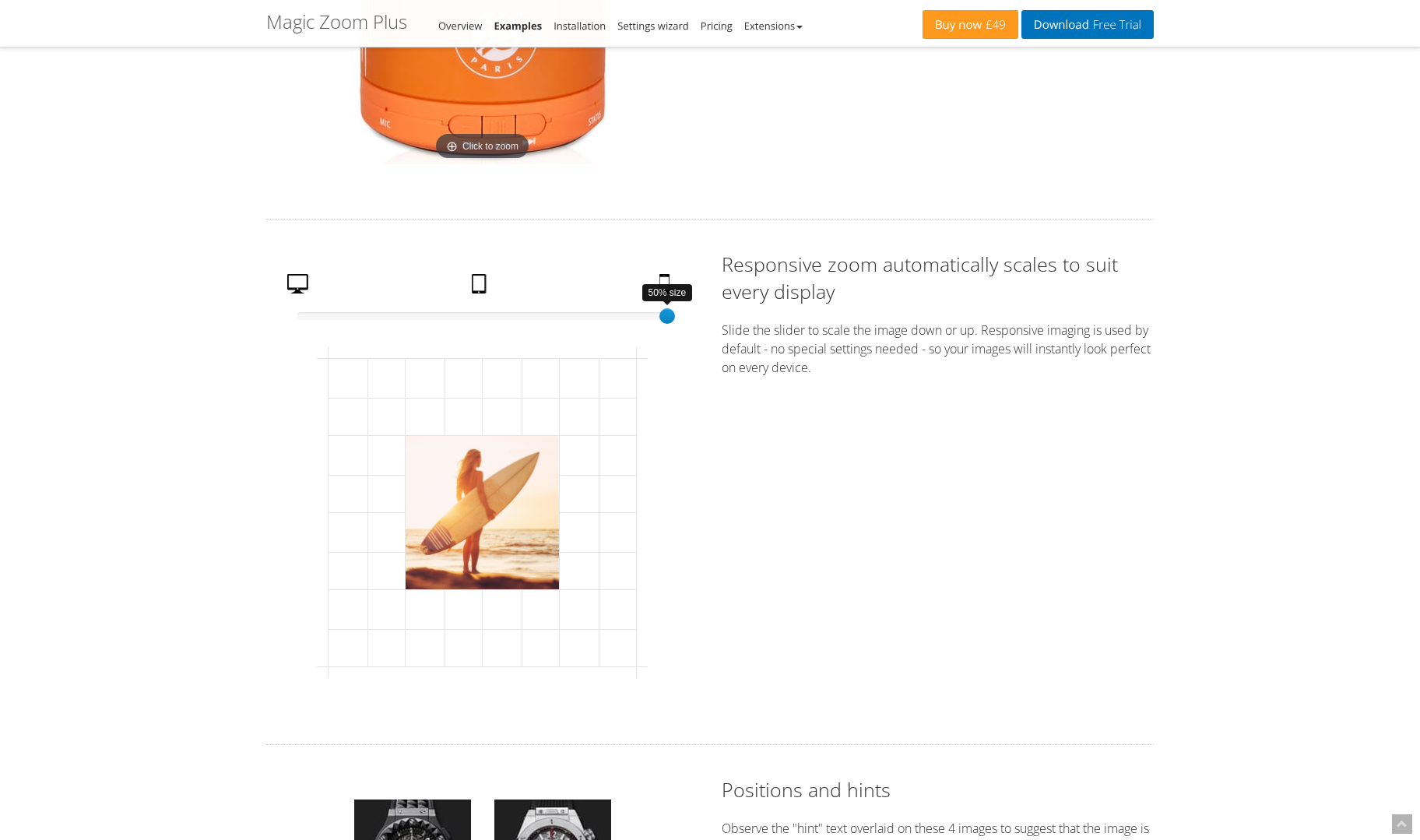
drag, startPoint x: 294, startPoint y: 314, endPoint x: 696, endPoint y: 328, distance: 402.2
click at [697, 325] on div "50% size 100 Desktop Tablet Mobile Click to expand" at bounding box center [482, 481] width 432 height 461
drag, startPoint x: 580, startPoint y: 485, endPoint x: 356, endPoint y: 490, distance: 224.1
click at [349, 489] on div "Click to expand" at bounding box center [482, 512] width 331 height 330
drag, startPoint x: 375, startPoint y: 494, endPoint x: 663, endPoint y: 467, distance: 289.3
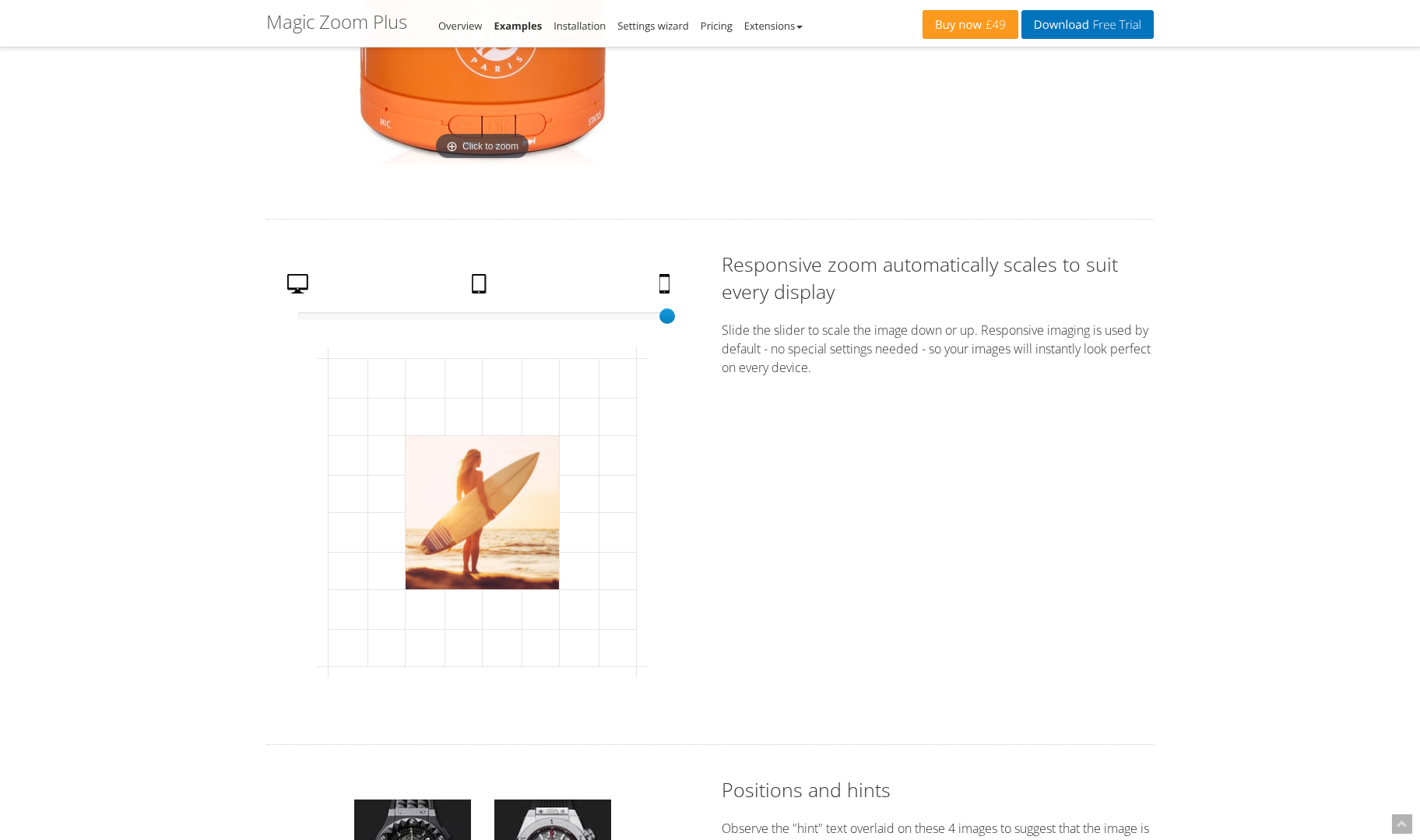
click at [663, 487] on div "50% size 100 Desktop Tablet Mobile Click to expand" at bounding box center [482, 481] width 432 height 461
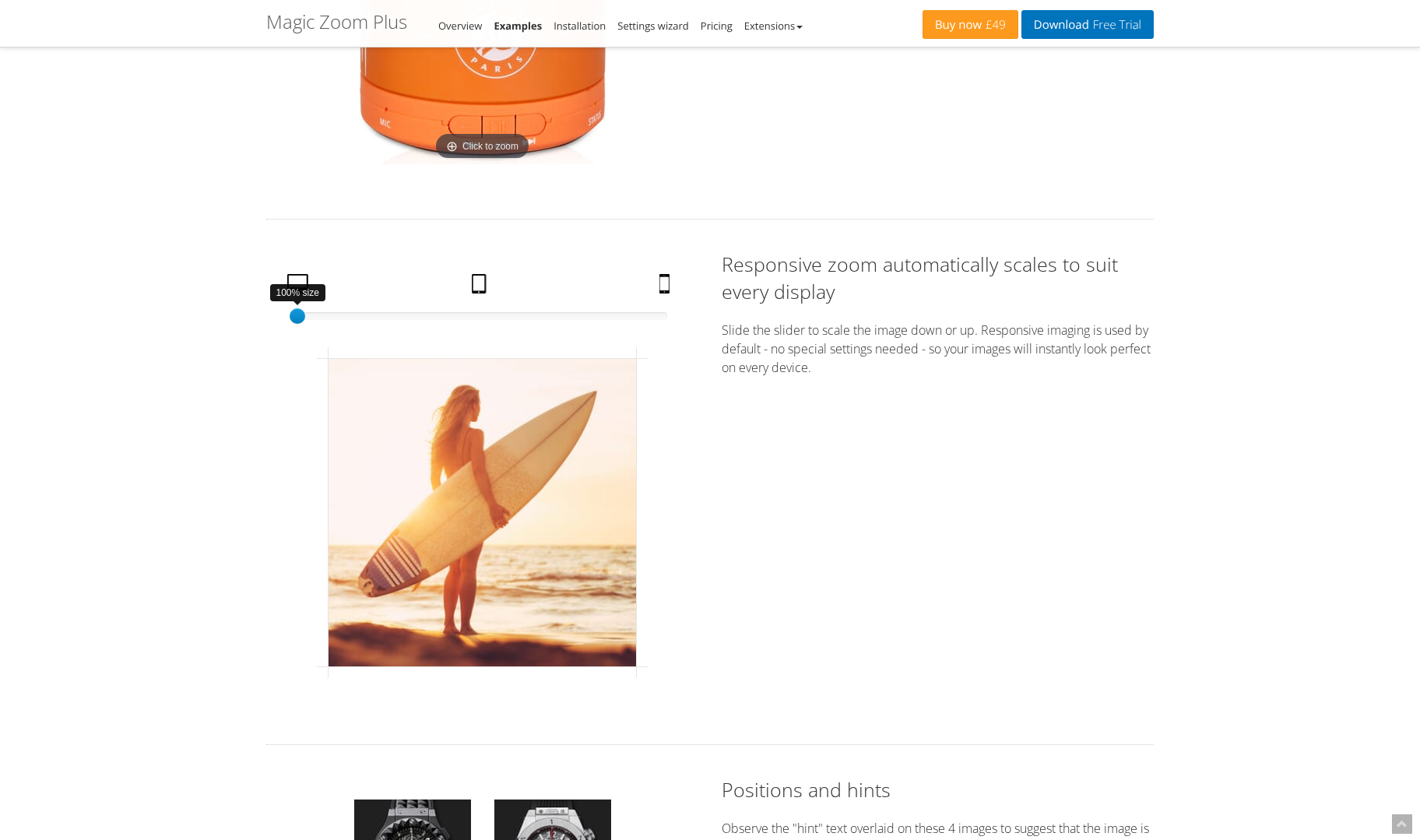
drag, startPoint x: 667, startPoint y: 314, endPoint x: 157, endPoint y: 318, distance: 510.0
click at [157, 318] on div "Magic Zoom Plus Magic Zoom Magic Scroll Magic 360 Magic Slideshow Magic Thumb C…" at bounding box center [710, 671] width 1420 height 6383
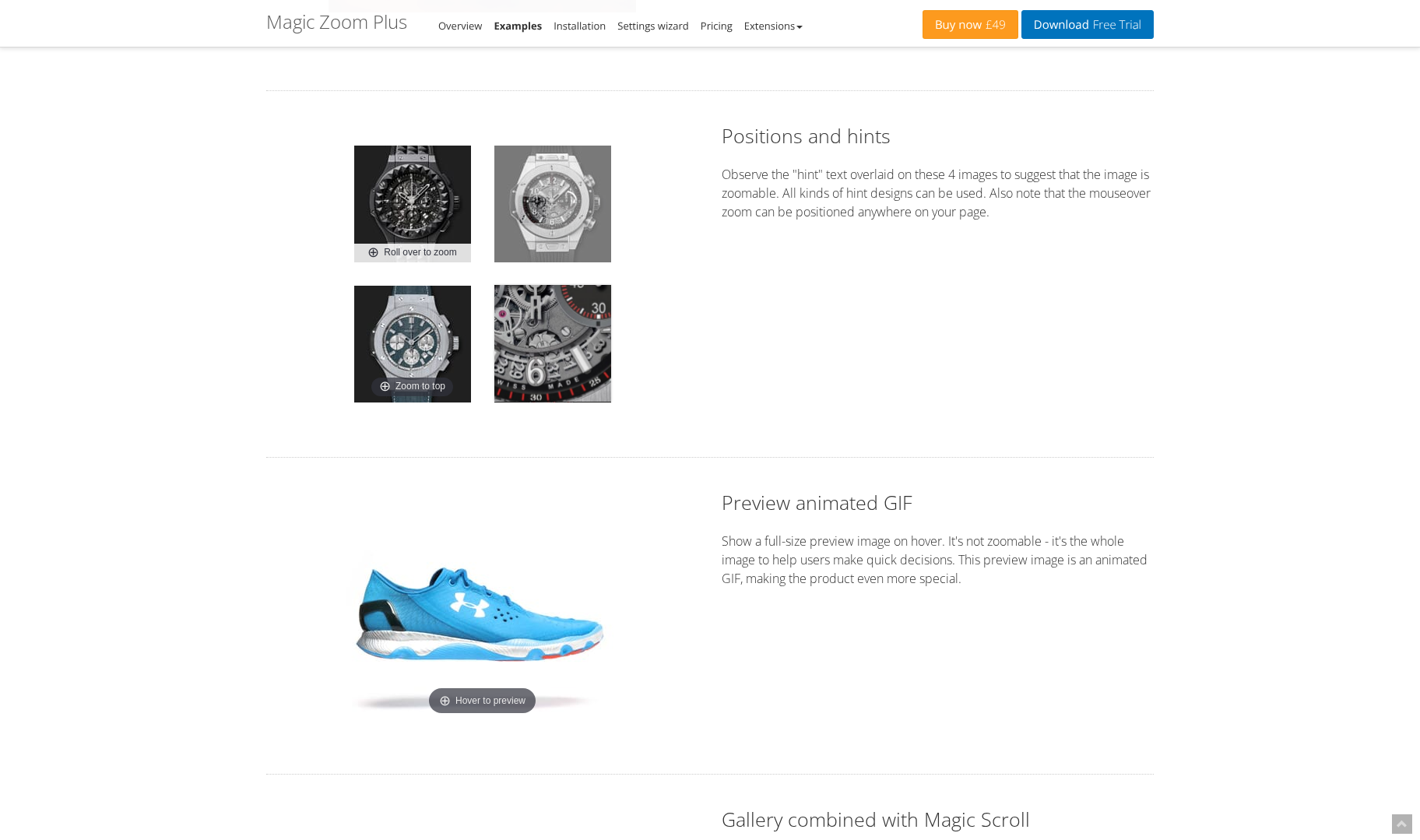
drag, startPoint x: 533, startPoint y: 210, endPoint x: 304, endPoint y: 217, distance: 229.1
click at [304, 217] on div "Roll over to zoom Zoom Zoom to top Zoom to left" at bounding box center [482, 275] width 432 height 304
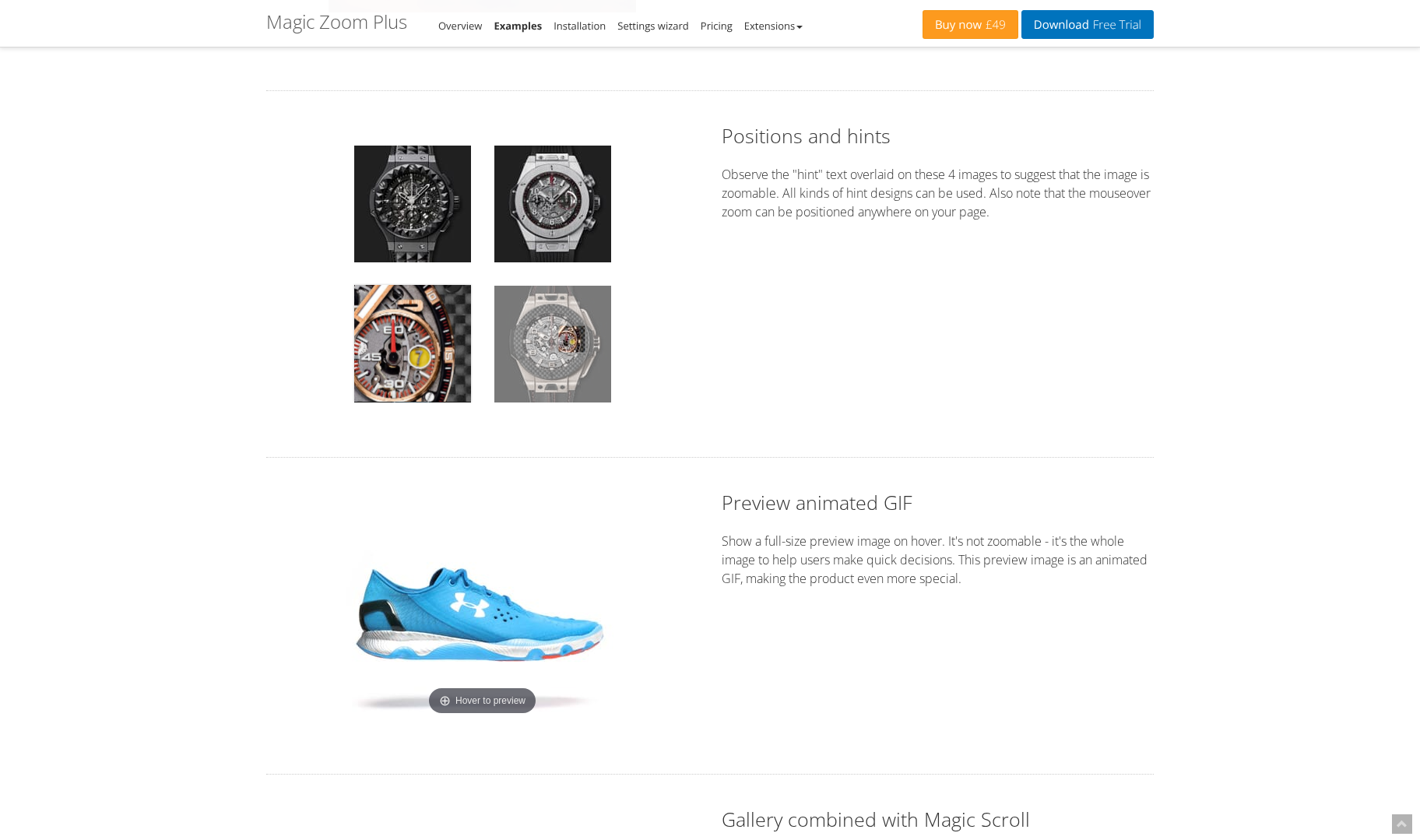
drag, startPoint x: 571, startPoint y: 339, endPoint x: 501, endPoint y: 344, distance: 70.2
click at [501, 344] on img at bounding box center [553, 344] width 117 height 117
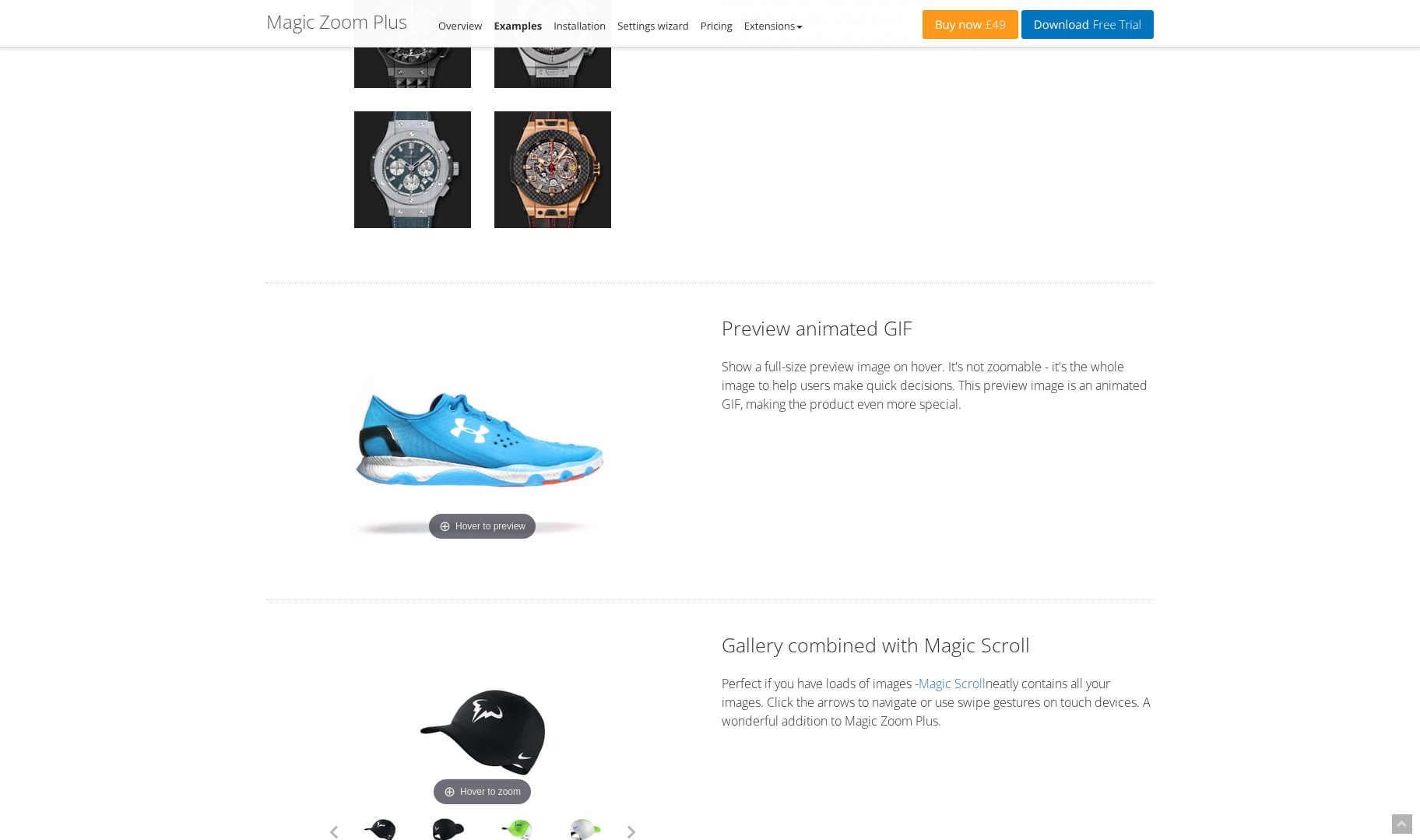
scroll to position [3361, 0]
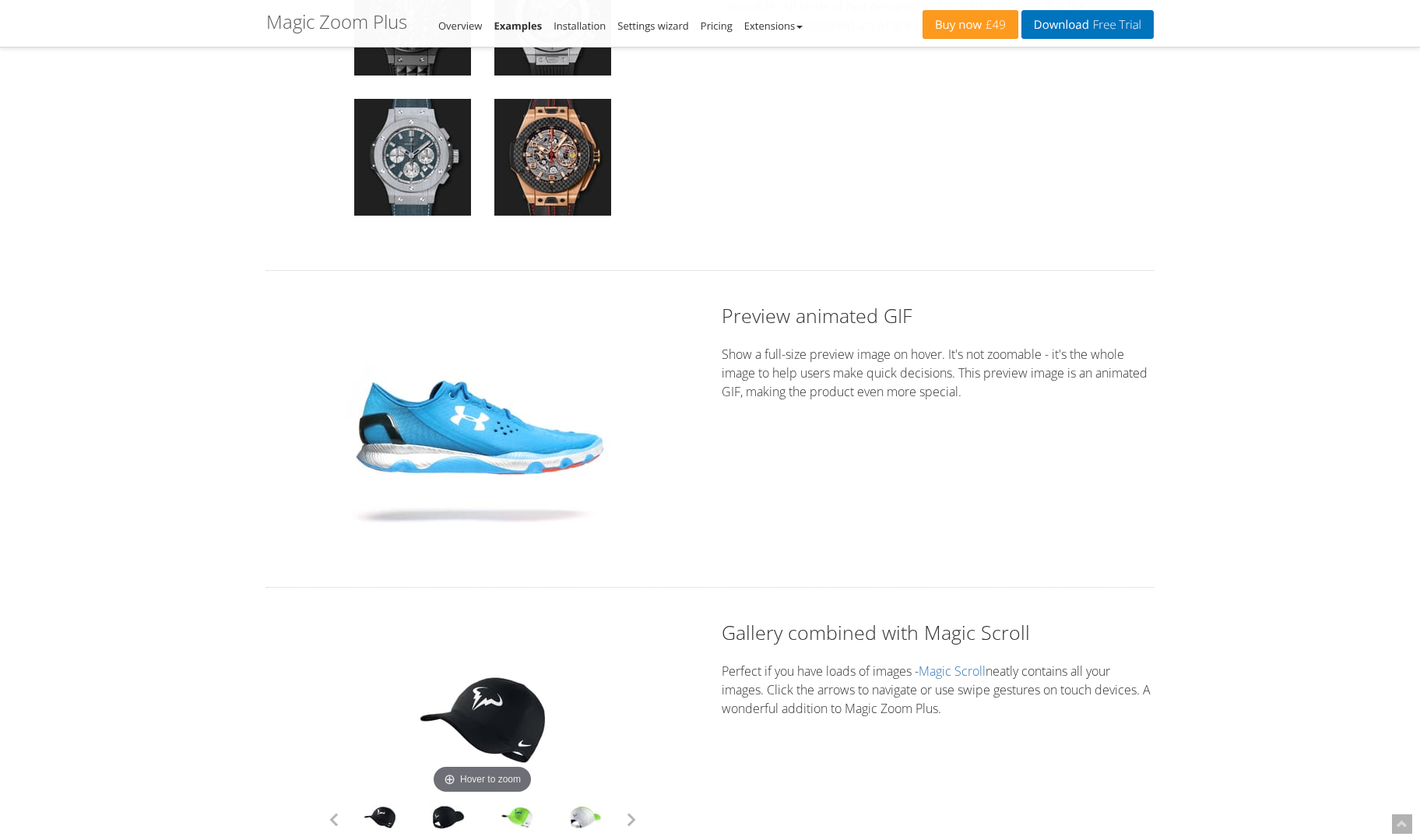
drag, startPoint x: 538, startPoint y: 429, endPoint x: 258, endPoint y: 411, distance: 280.6
click at [258, 411] on div "Hover to preview" at bounding box center [482, 428] width 455 height 253
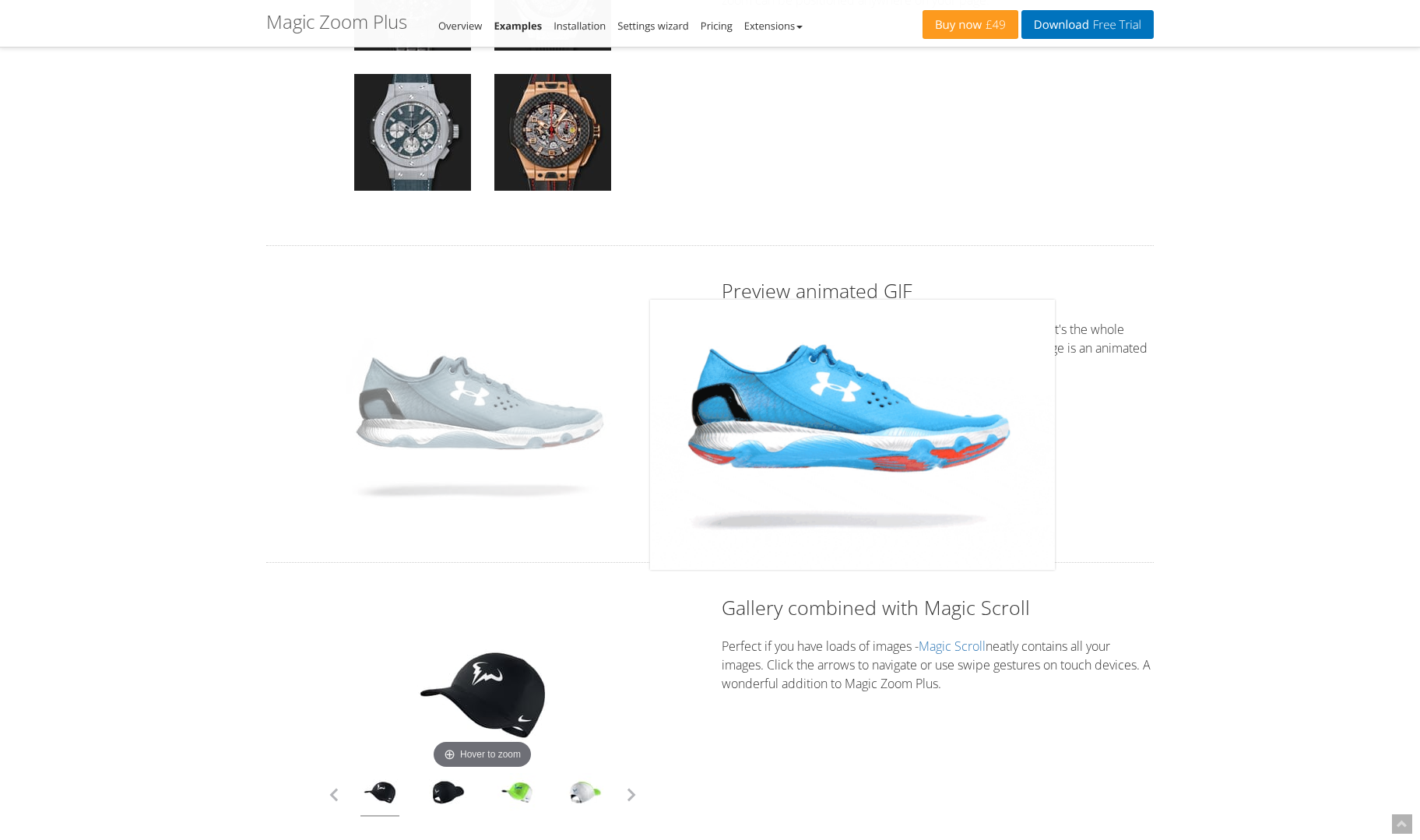
scroll to position [3828, 0]
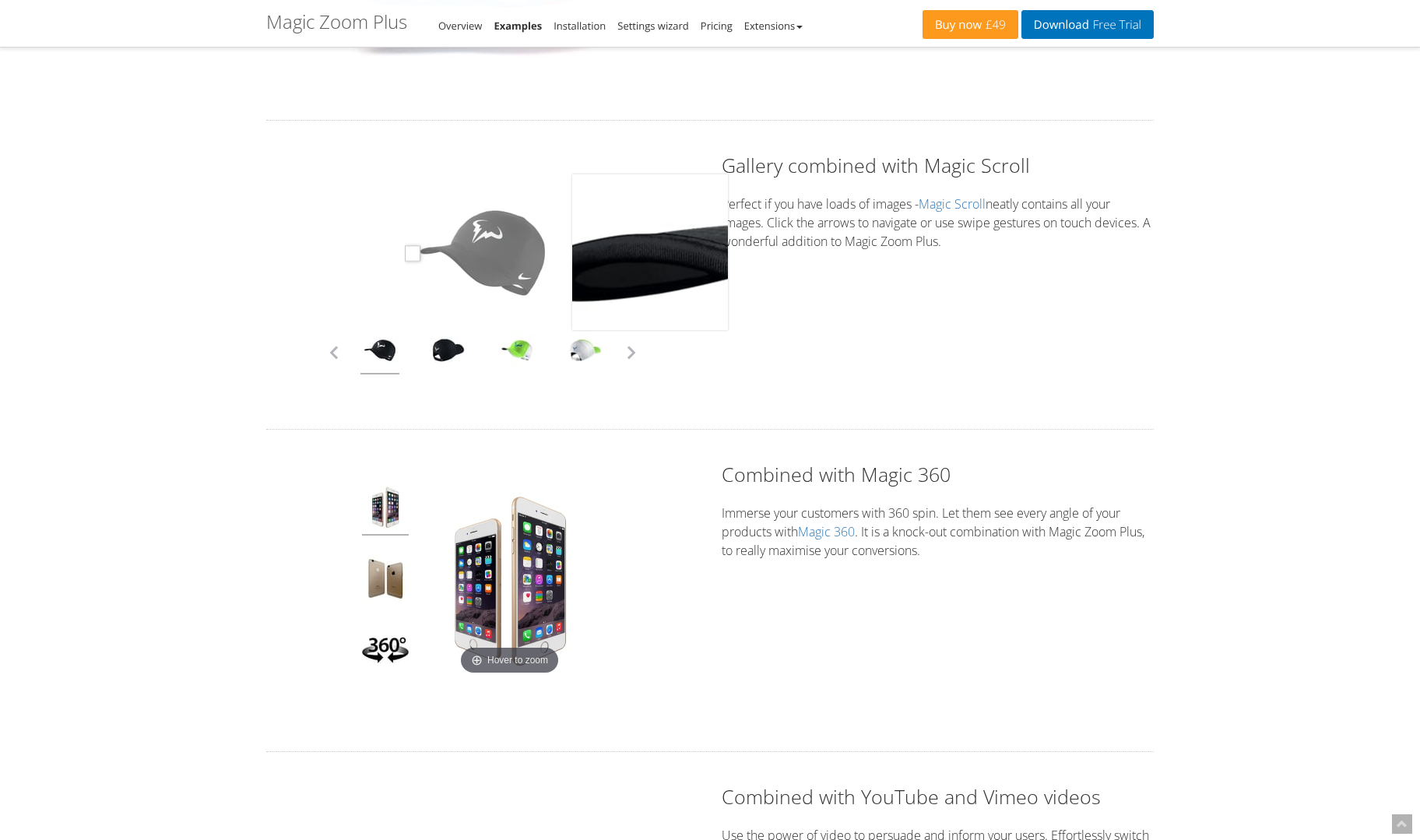
drag, startPoint x: 488, startPoint y: 242, endPoint x: 385, endPoint y: 258, distance: 104.2
click at [386, 257] on div "Click to expand" at bounding box center [482, 275] width 432 height 246
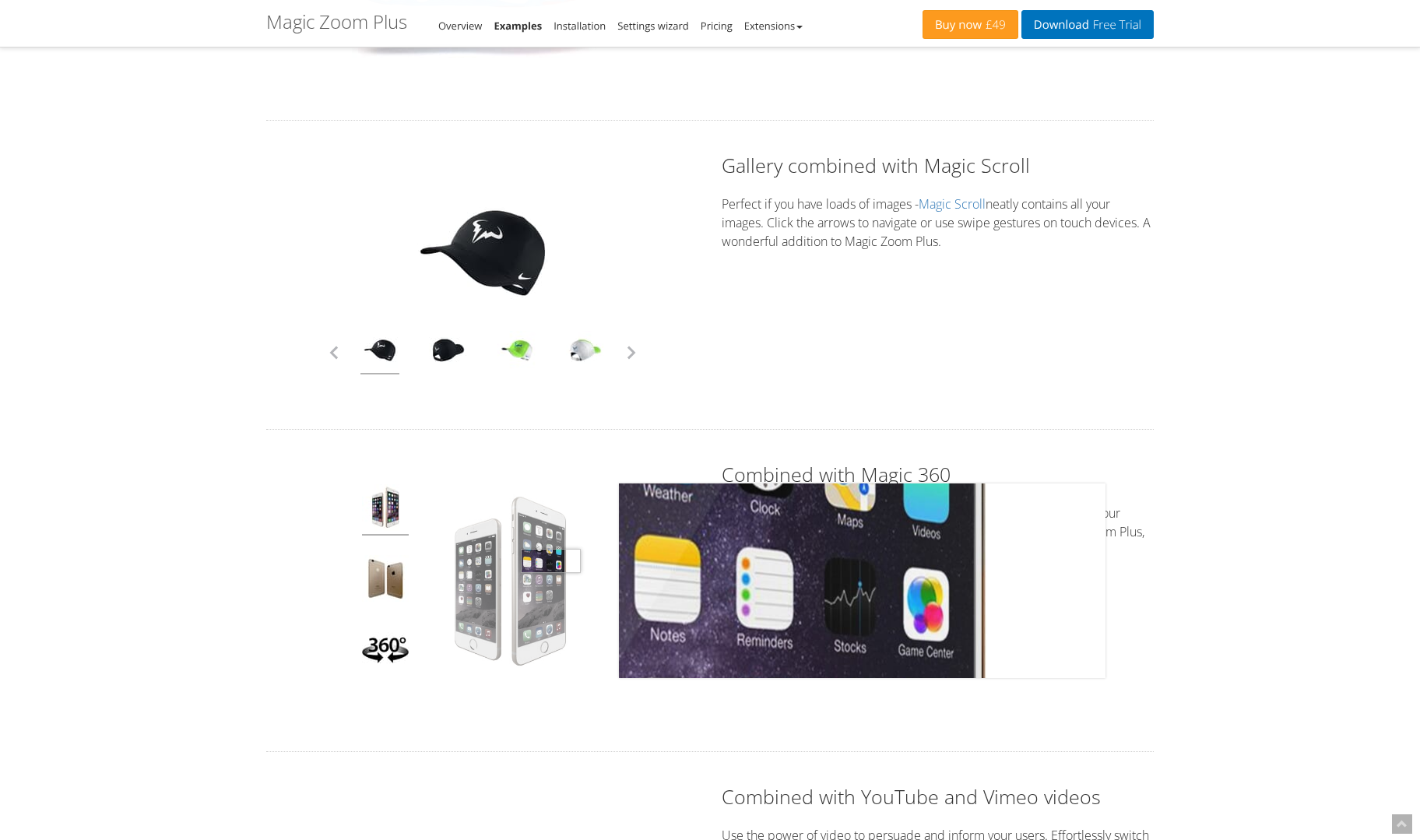
drag, startPoint x: 550, startPoint y: 560, endPoint x: 390, endPoint y: 552, distance: 160.2
click at [381, 551] on div "Click to expand" at bounding box center [482, 590] width 249 height 212
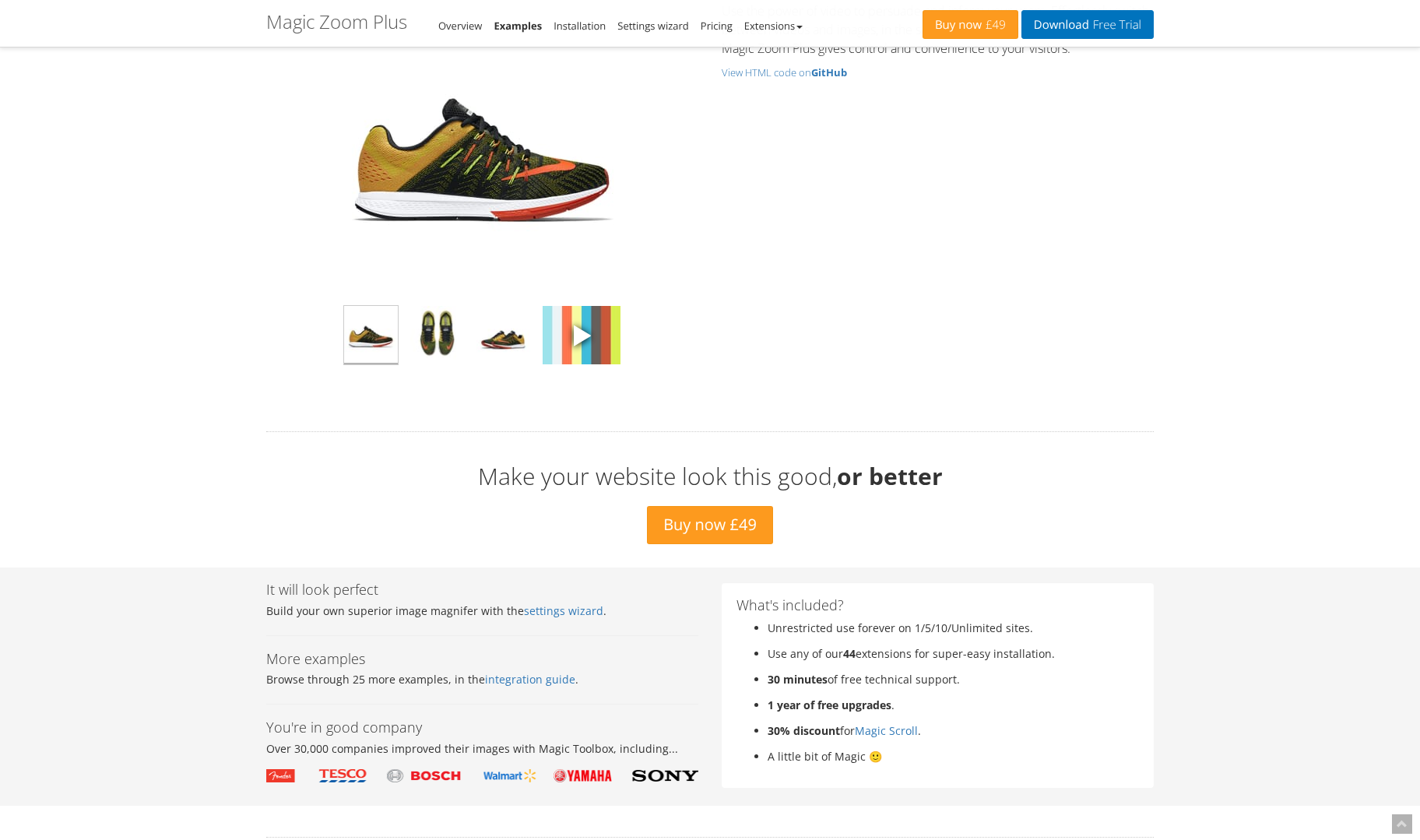
scroll to position [4762, 0]
